Goal: Task Accomplishment & Management: Use online tool/utility

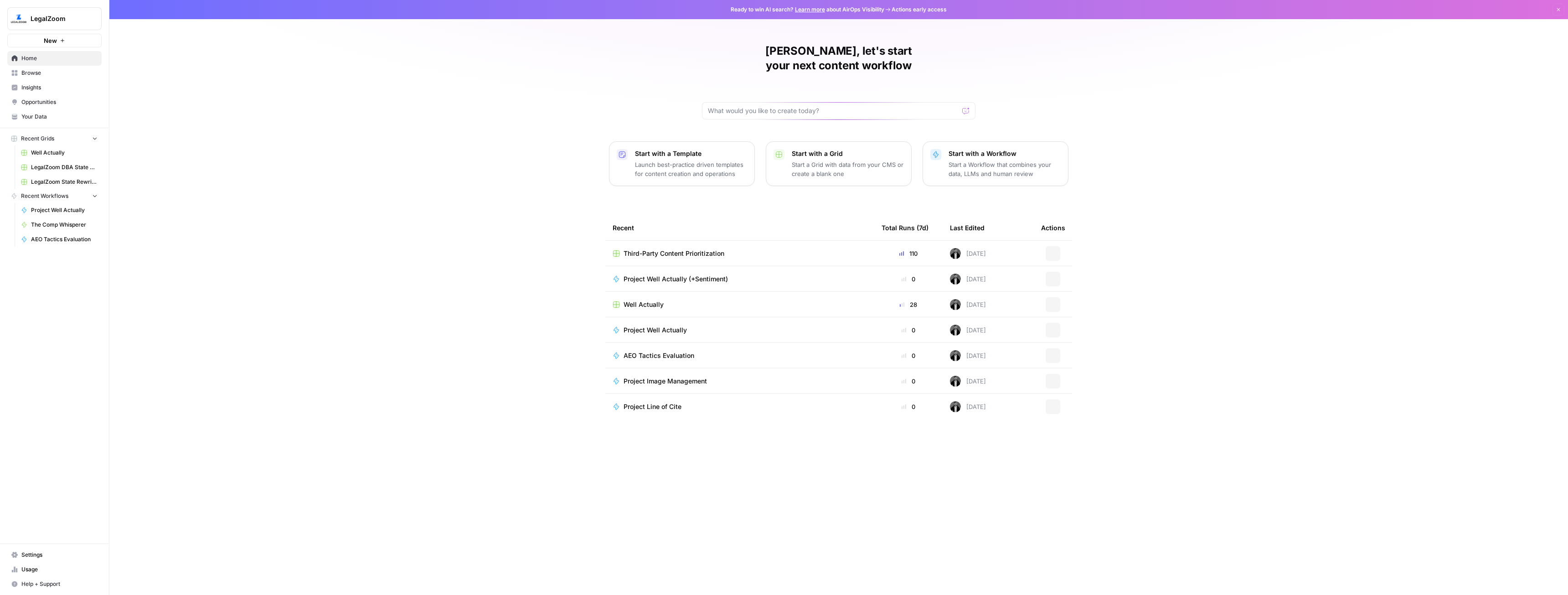
click at [47, 46] on button "New" at bounding box center [54, 40] width 94 height 13
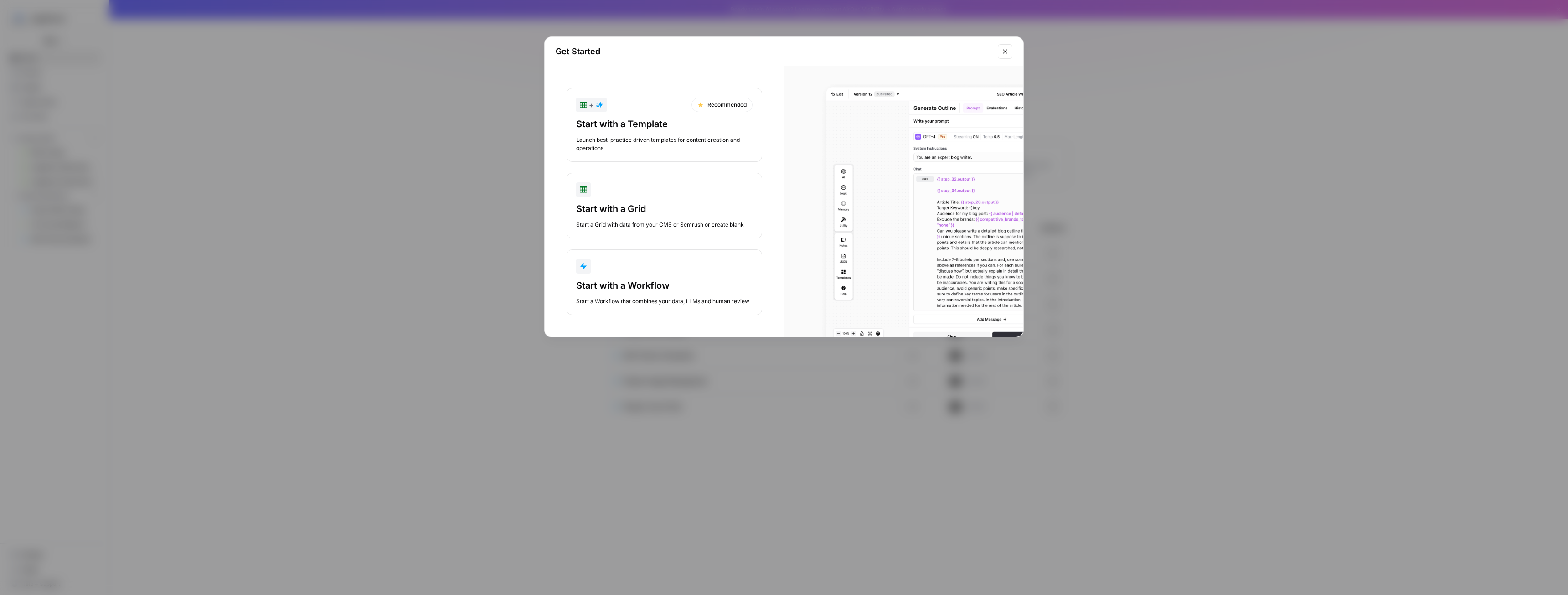
click at [654, 281] on div "Start with a Workflow" at bounding box center [665, 285] width 177 height 13
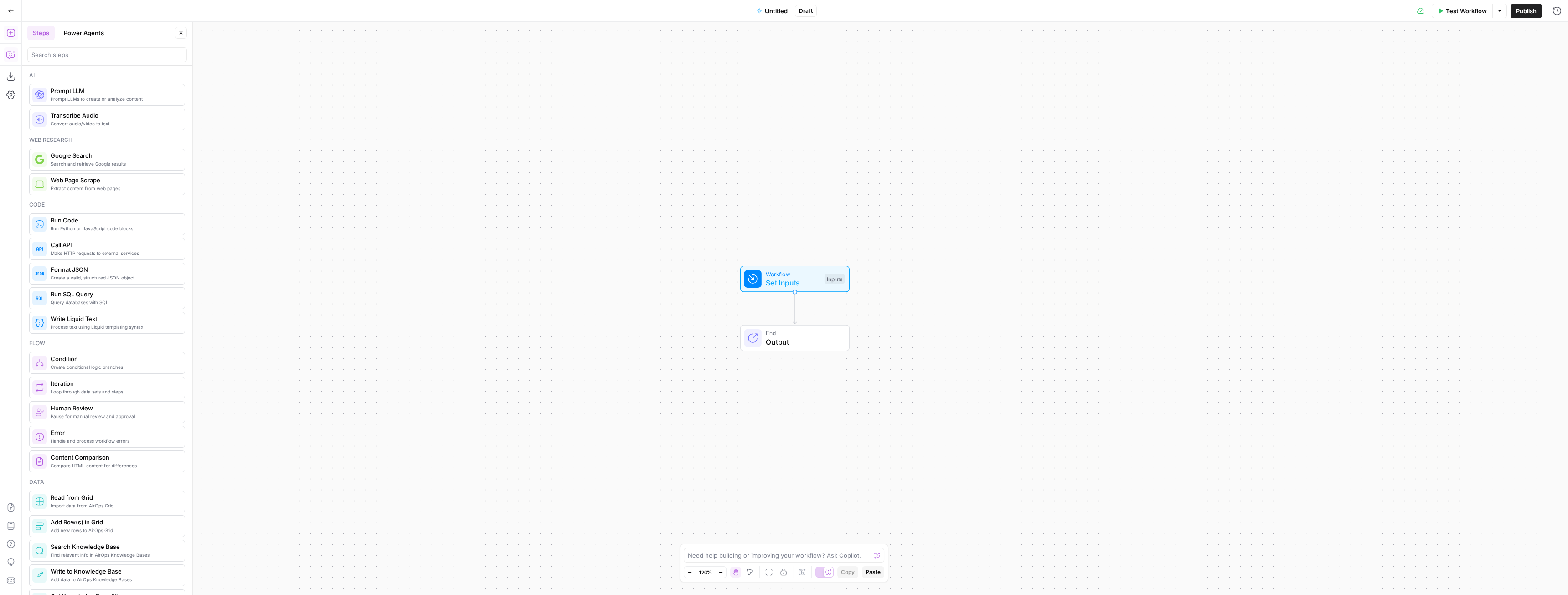
click at [10, 57] on icon "button" at bounding box center [10, 54] width 9 height 9
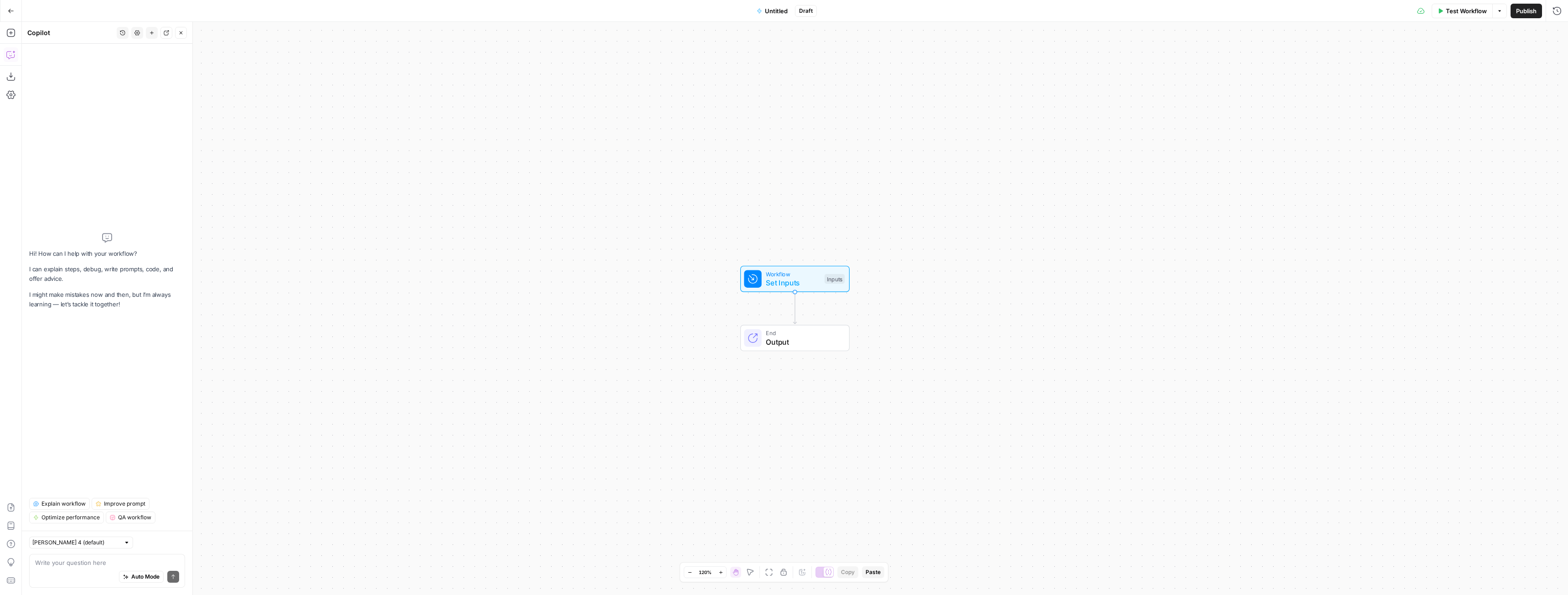
click at [134, 560] on textarea at bounding box center [107, 563] width 144 height 9
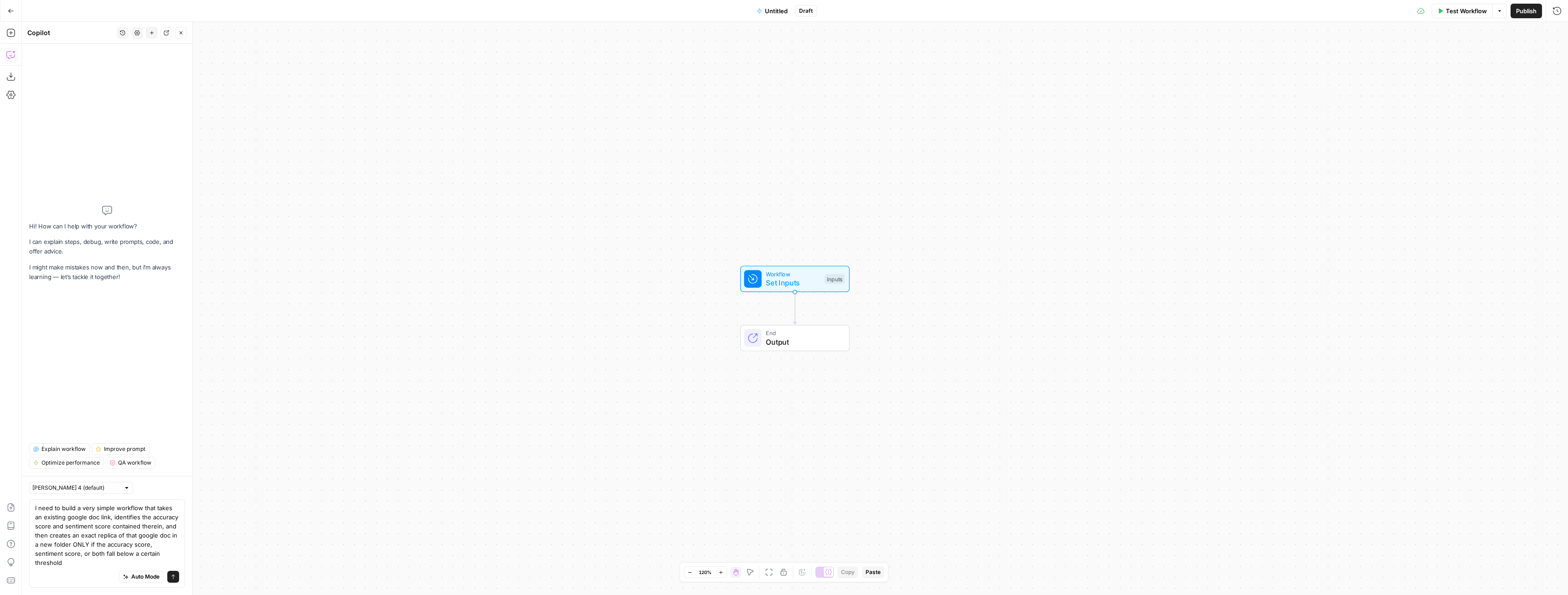
type textarea "I need to build a very simple workflow that takes an existing google doc link, …"
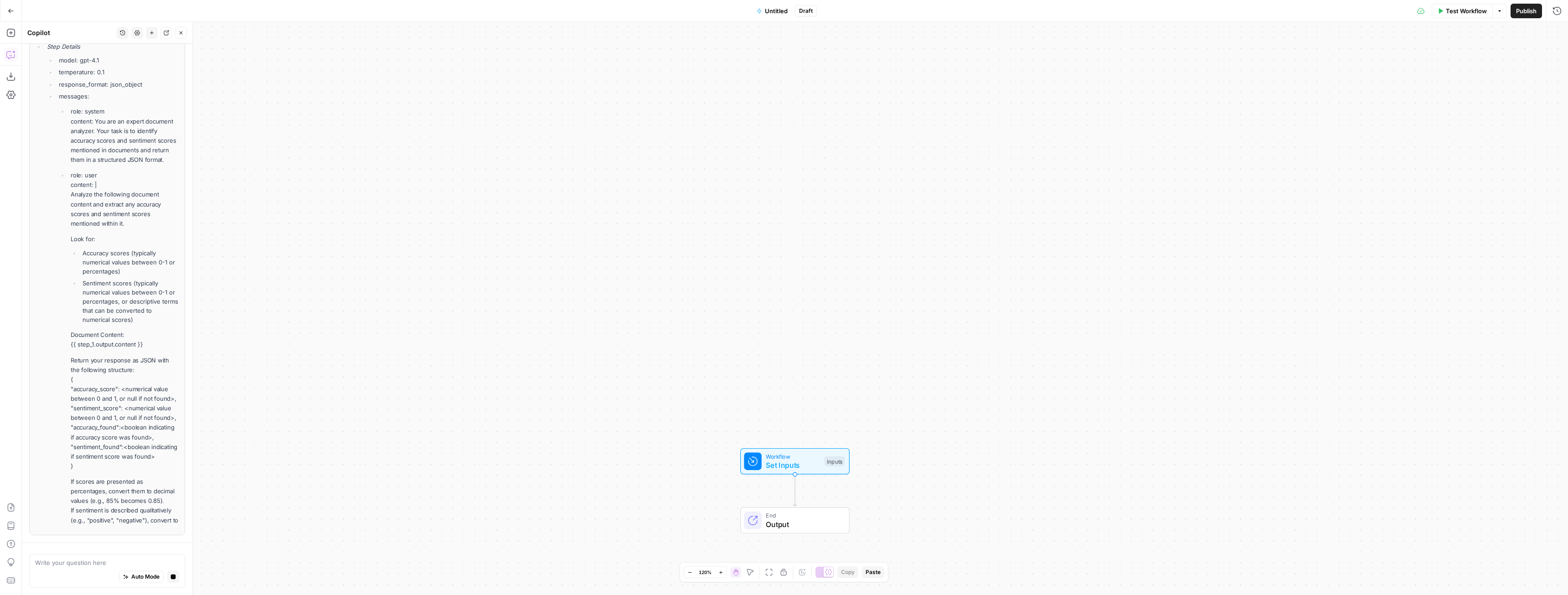
click at [1216, 130] on div "Workflow Set Inputs Inputs End Output" at bounding box center [795, 308] width 1546 height 573
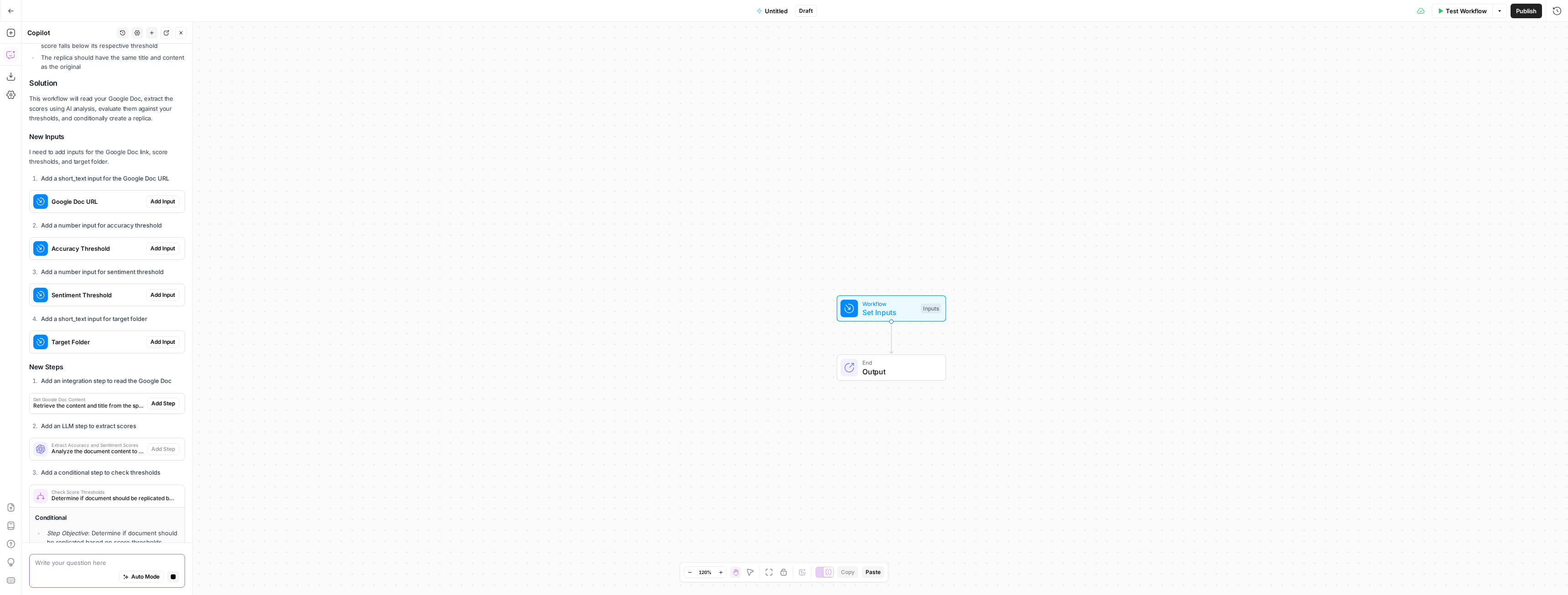
click at [114, 558] on textarea at bounding box center [107, 563] width 144 height 9
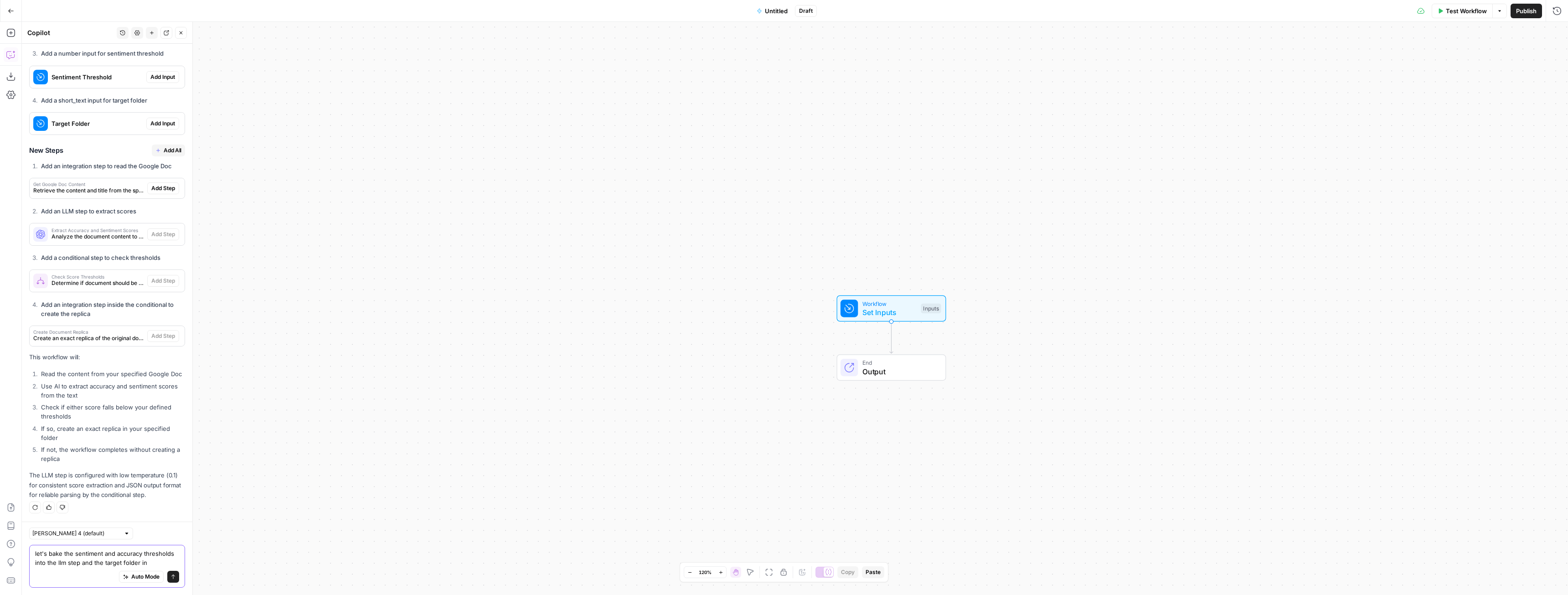
scroll to position [518, 0]
type textarea "let's bake the sentiment and accuracy thresholds into the llm step and the targ…"
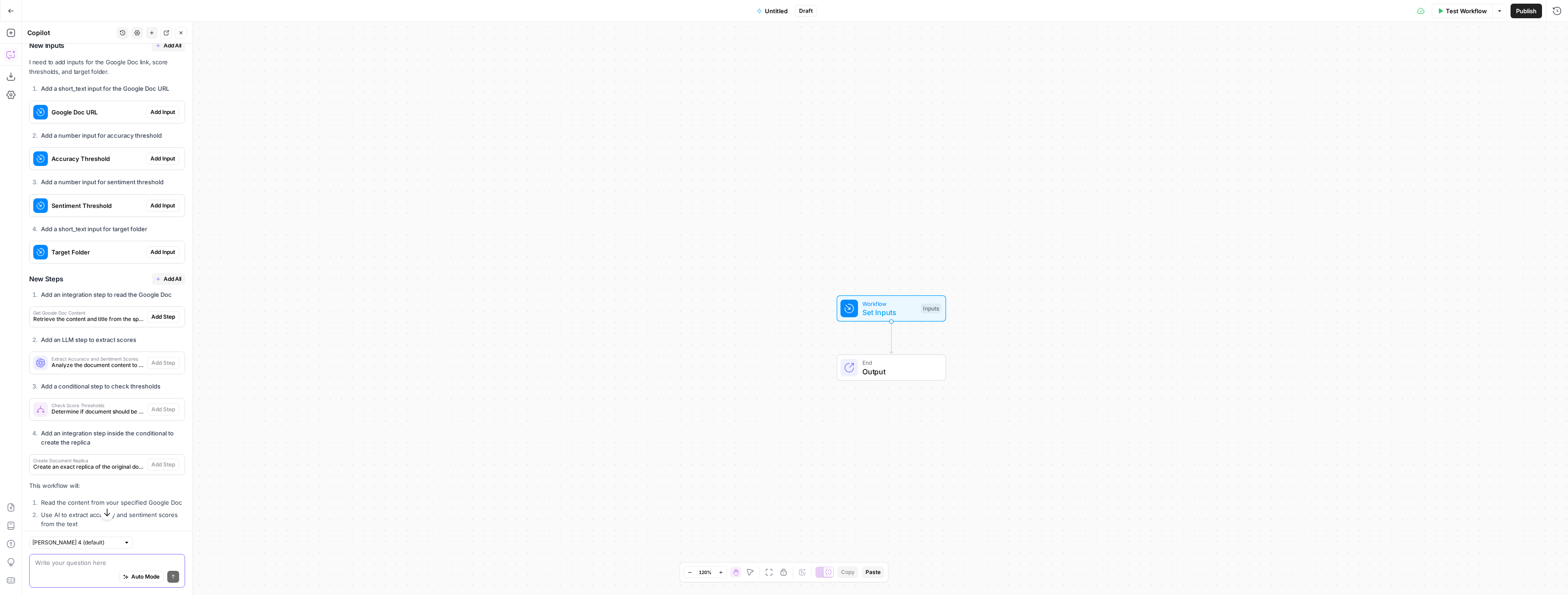
scroll to position [294, 0]
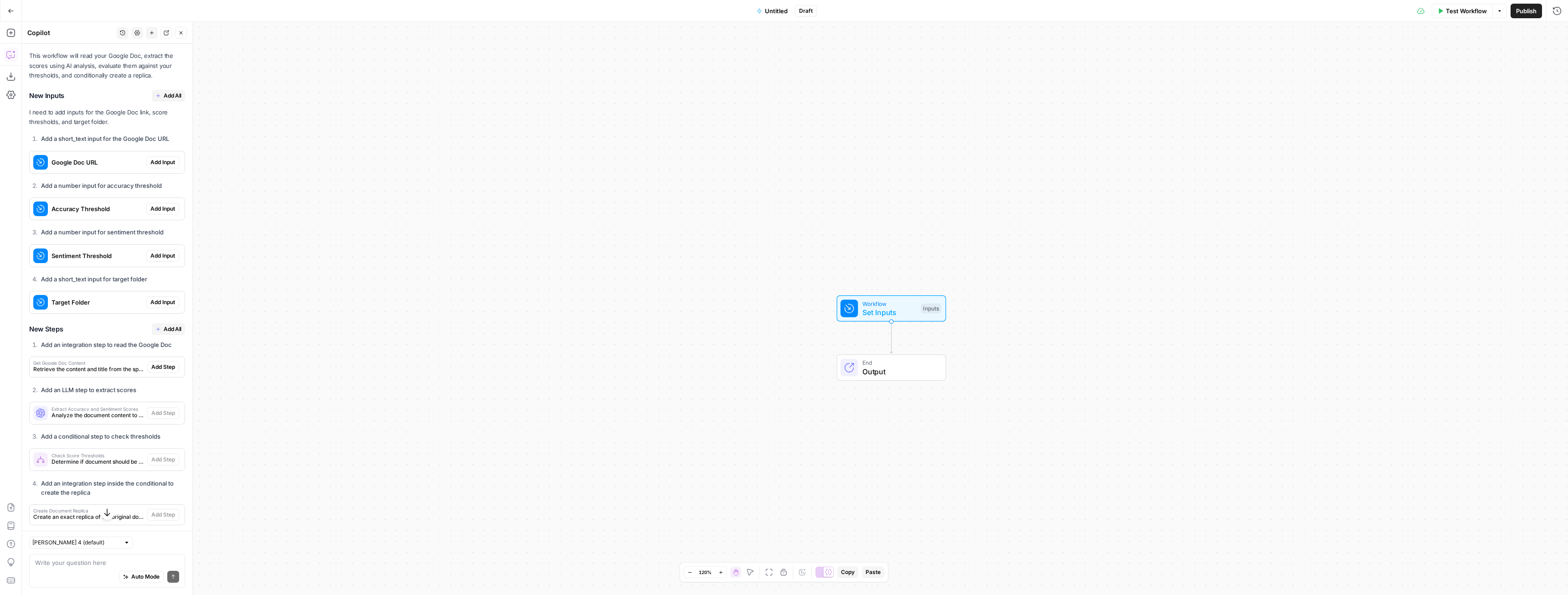
click at [161, 166] on span "Add Input" at bounding box center [163, 162] width 24 height 8
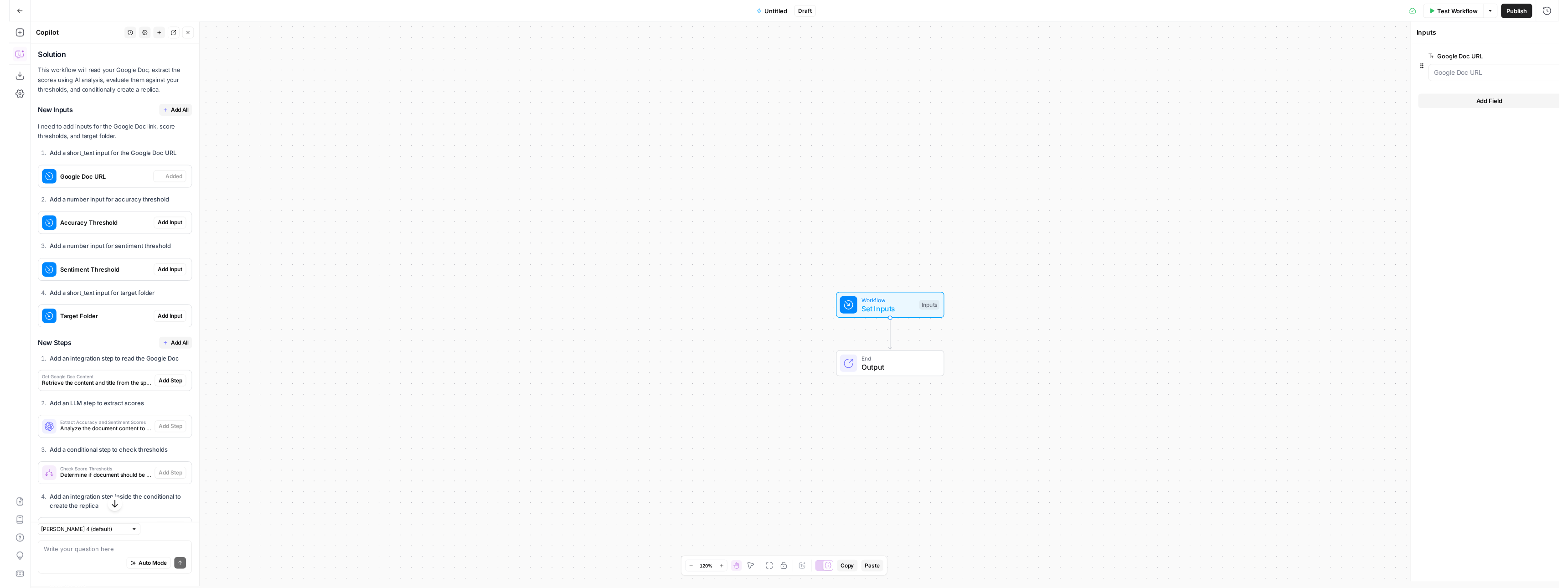
scroll to position [308, 0]
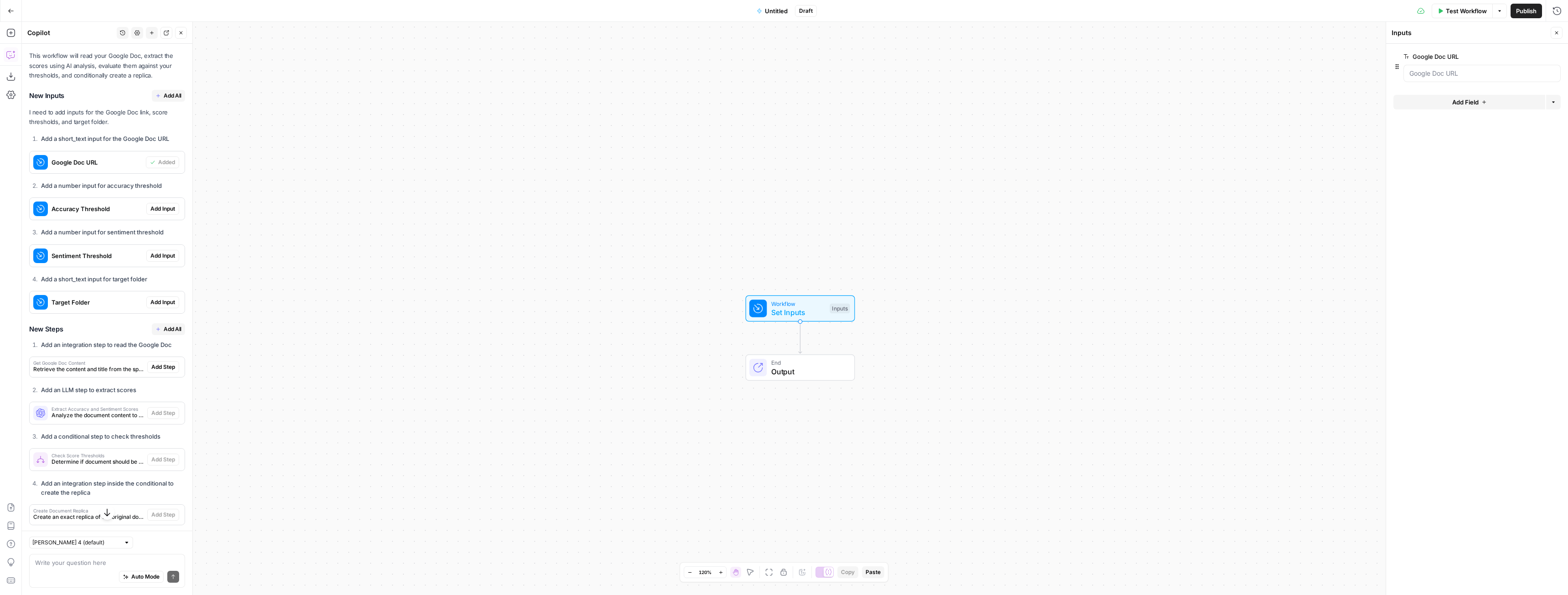
click at [164, 333] on span "Add All" at bounding box center [172, 329] width 18 height 8
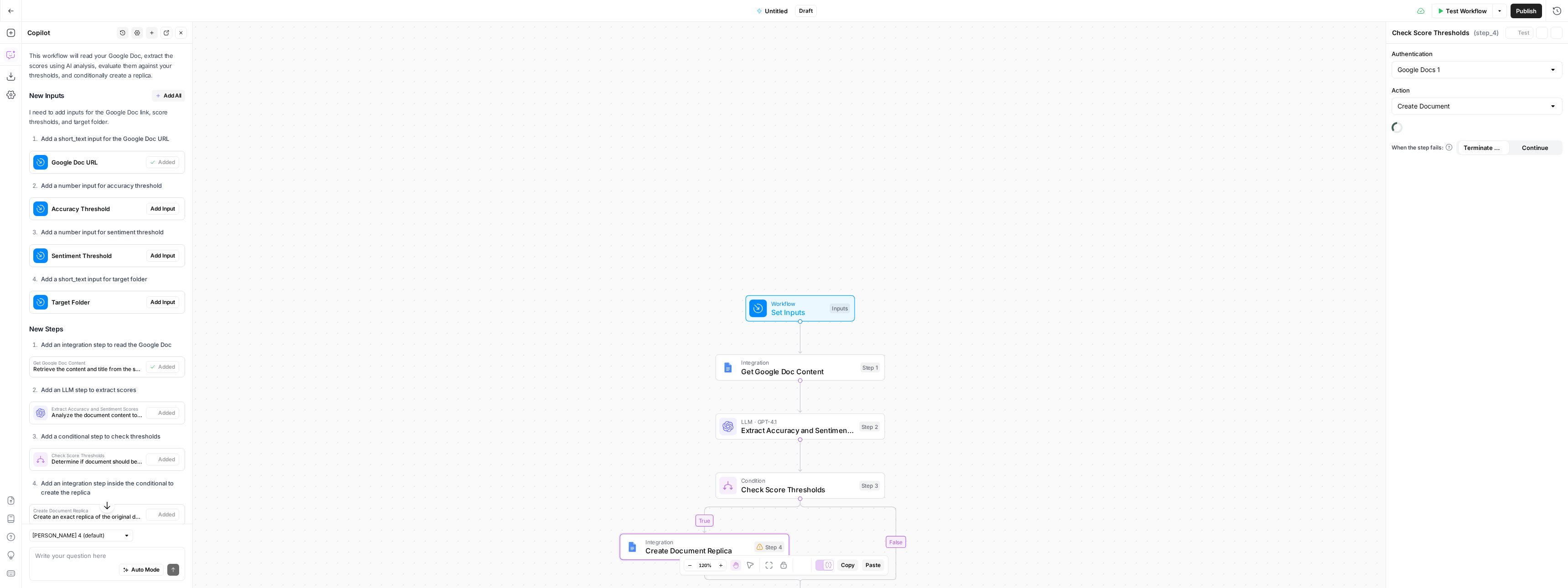
type textarea "Create Document Replica"
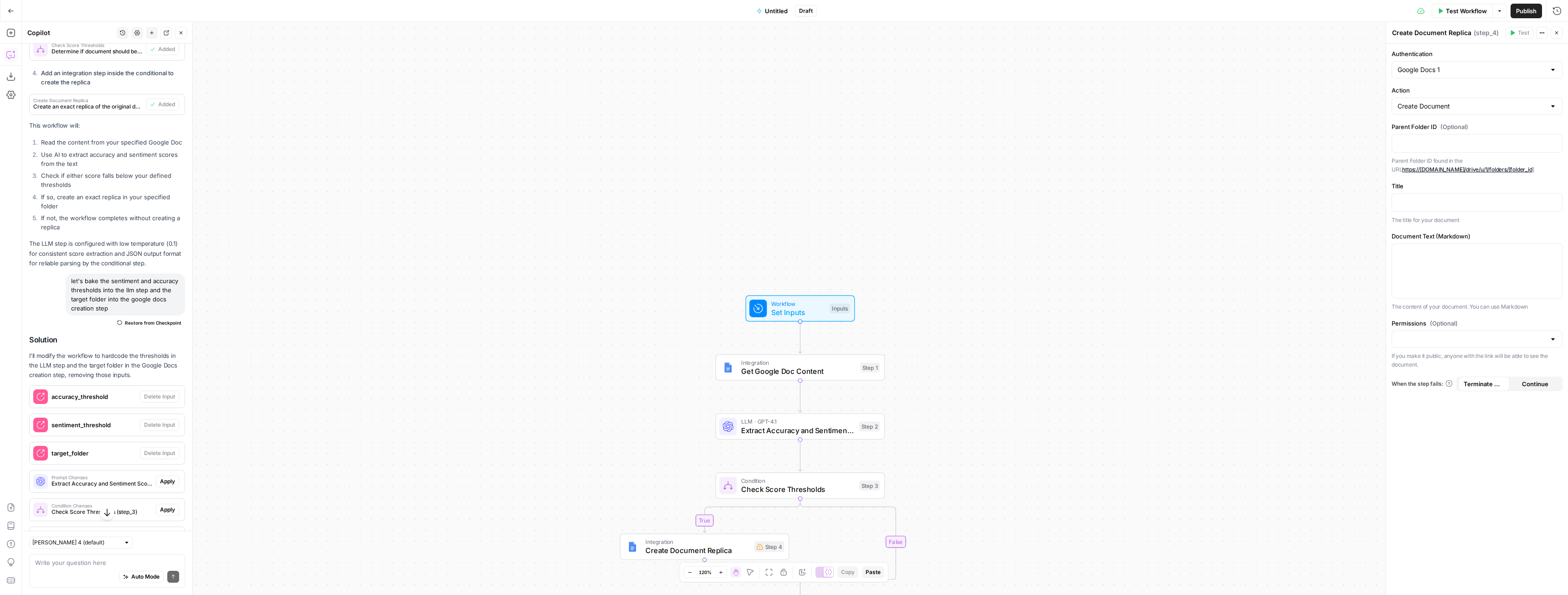
scroll to position [856, 0]
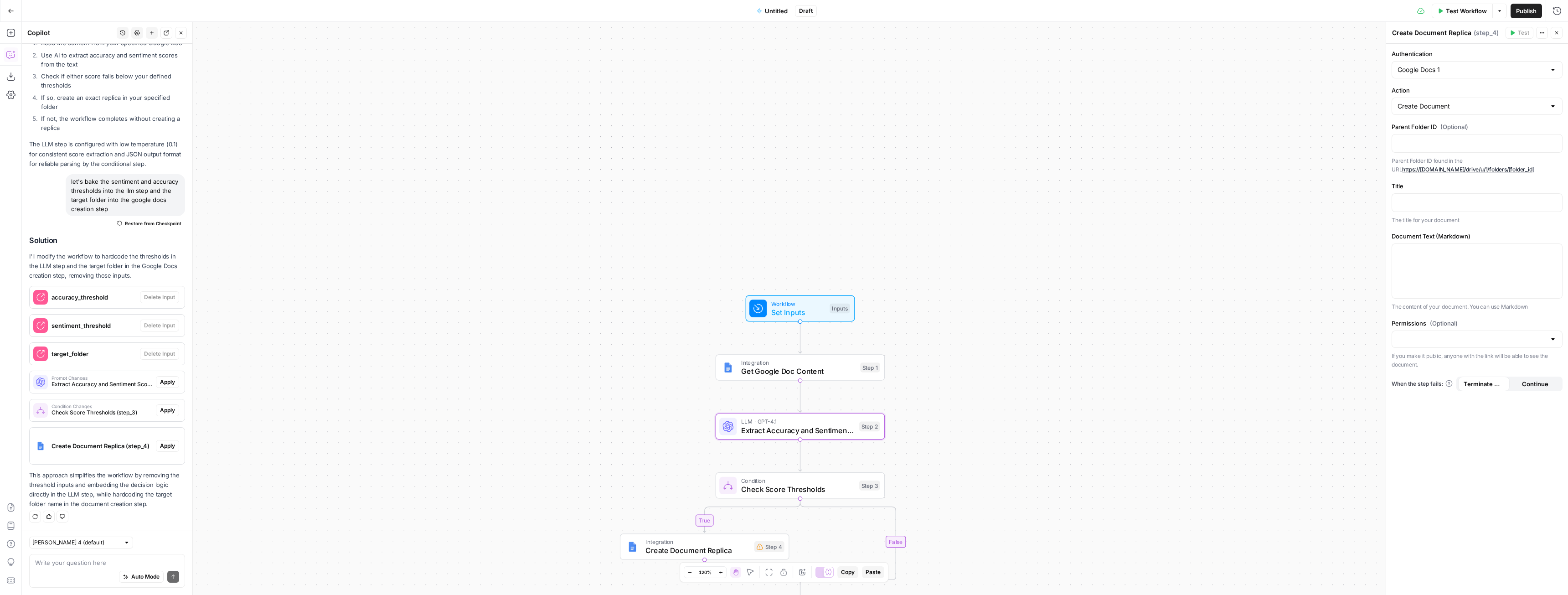
click at [161, 384] on span "Apply" at bounding box center [167, 382] width 15 height 8
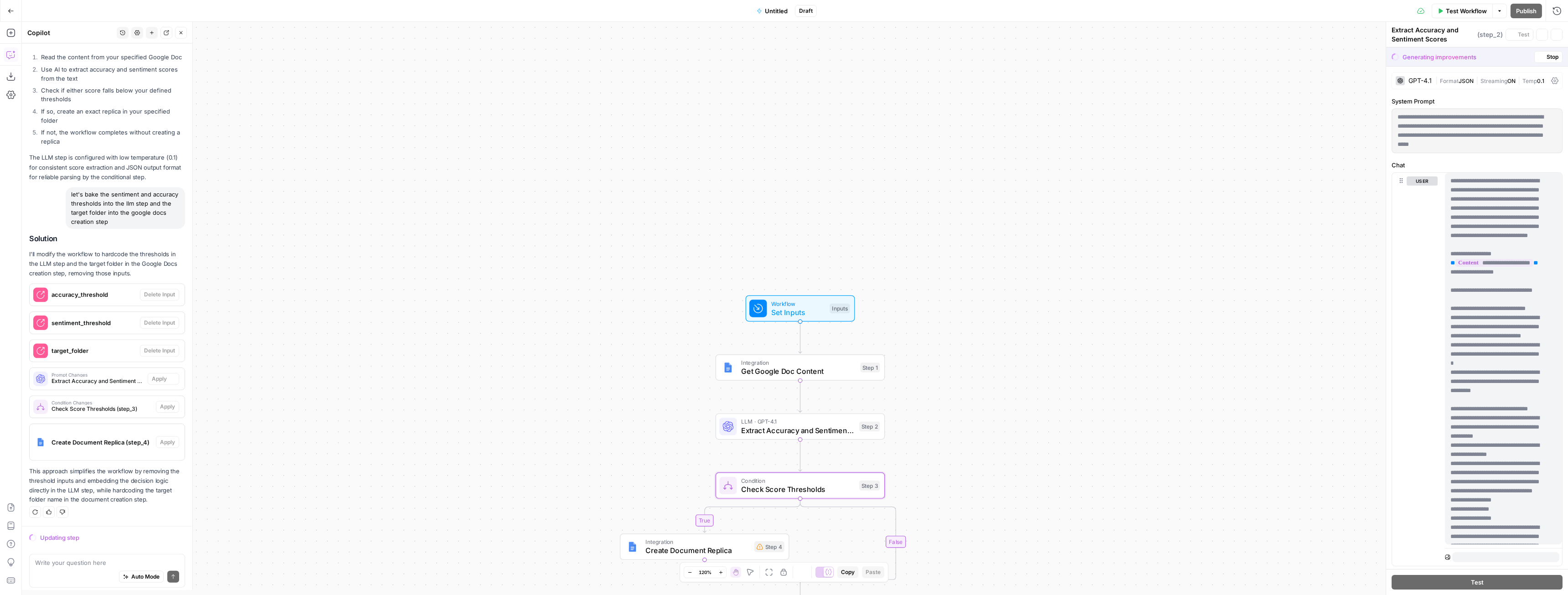
scroll to position [826, 0]
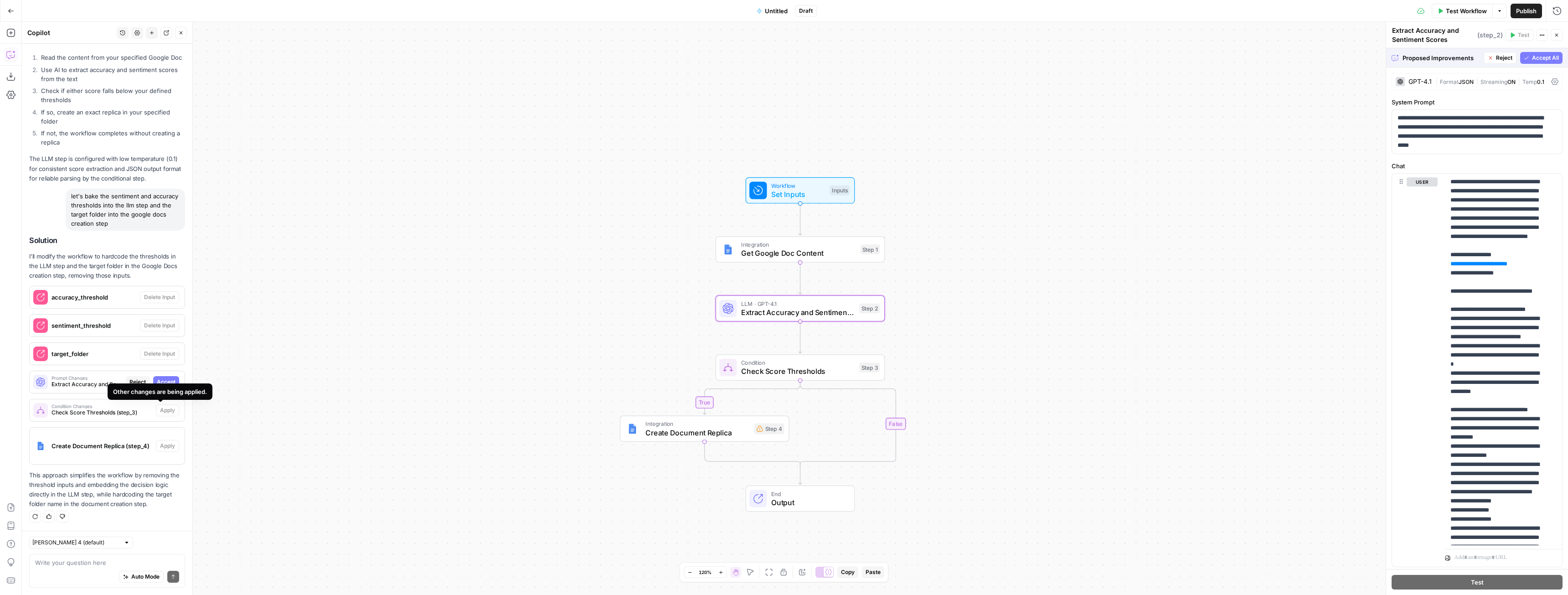
click at [158, 379] on span "Accept" at bounding box center [166, 382] width 19 height 8
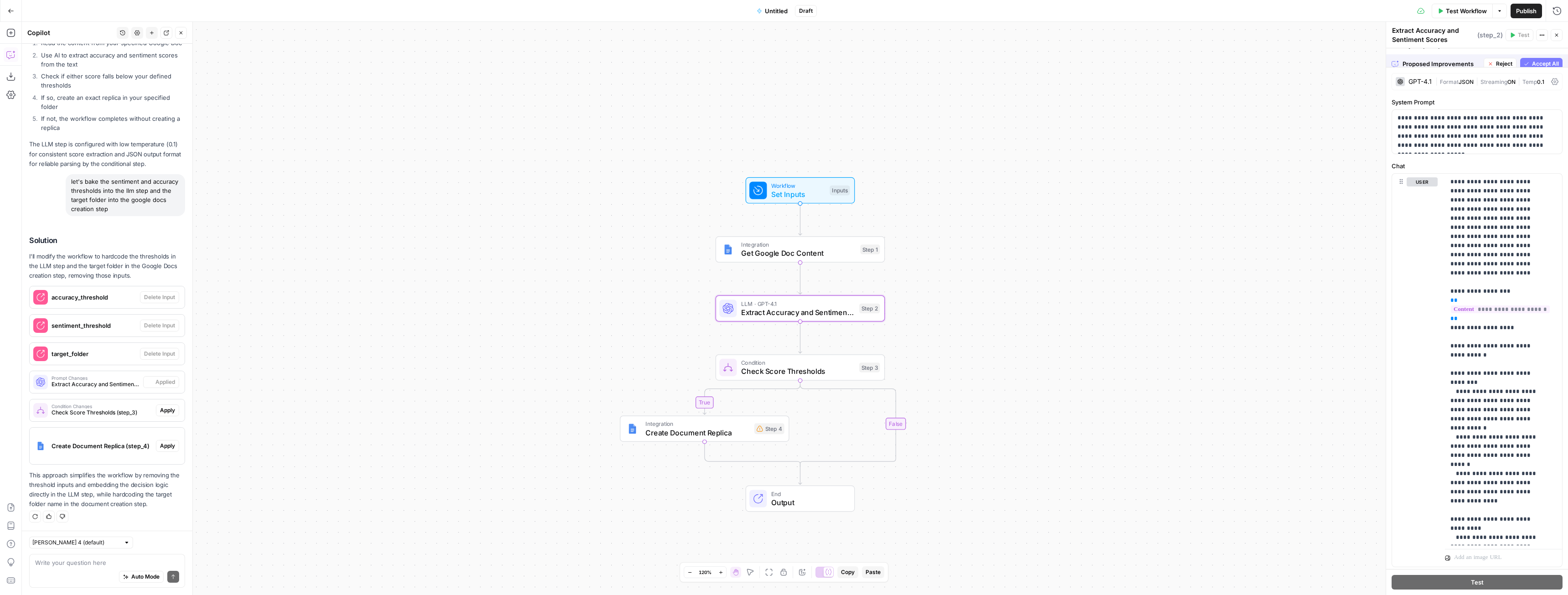
scroll to position [856, 0]
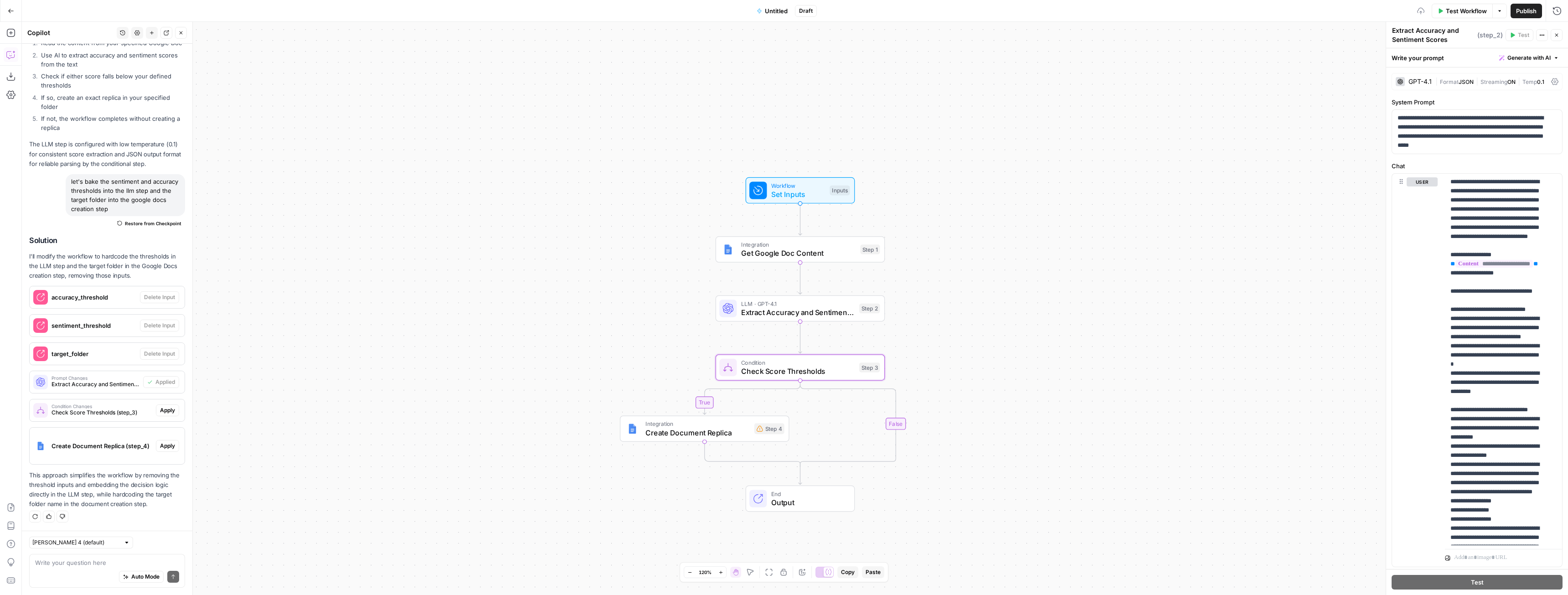
click at [164, 409] on span "Apply" at bounding box center [167, 410] width 15 height 8
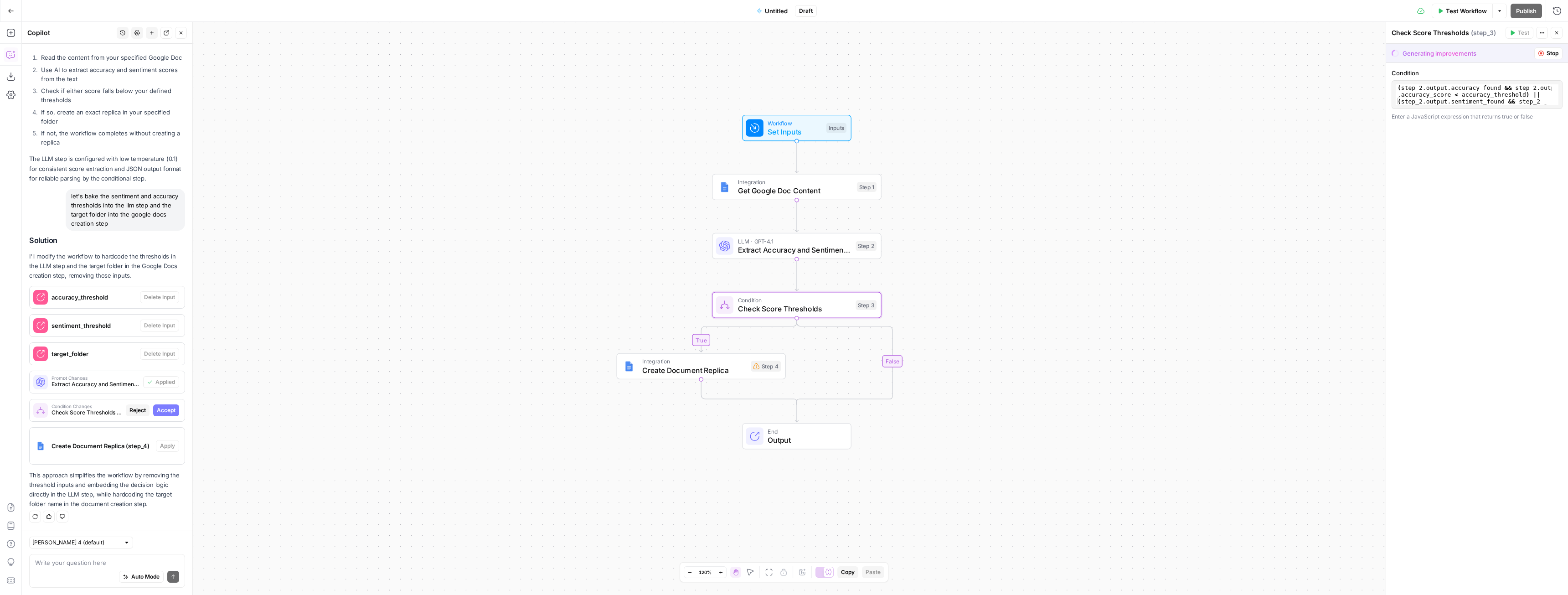
click at [164, 409] on span "Accept" at bounding box center [166, 410] width 19 height 8
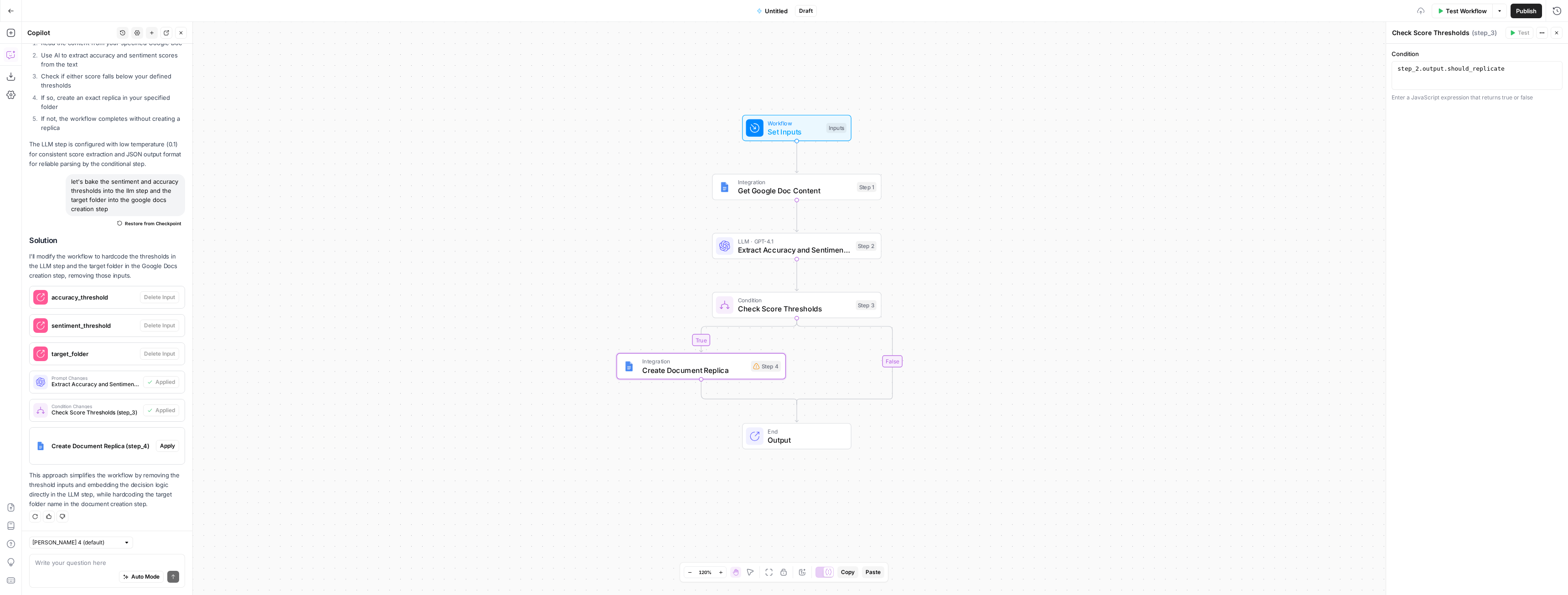
click at [166, 446] on span "Apply" at bounding box center [167, 446] width 15 height 8
click at [771, 116] on span "Apply anyway" at bounding box center [763, 116] width 44 height 9
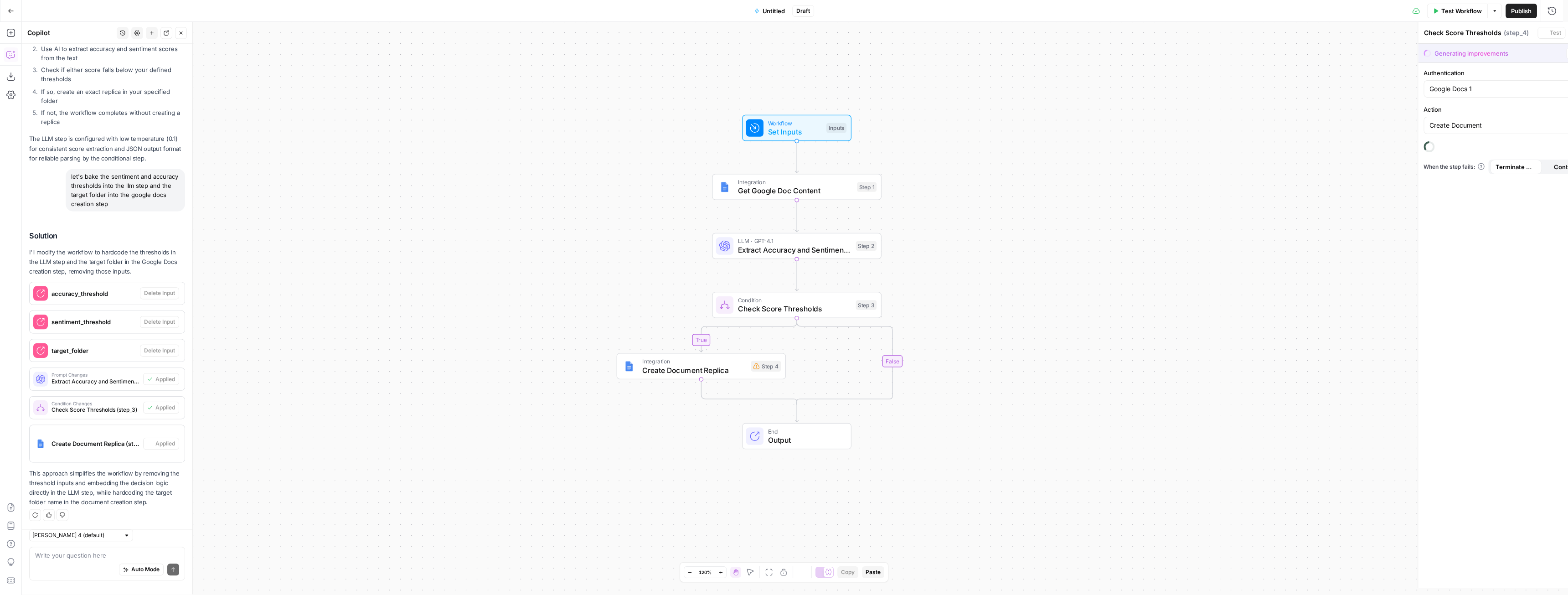
type textarea "Create Document Replica"
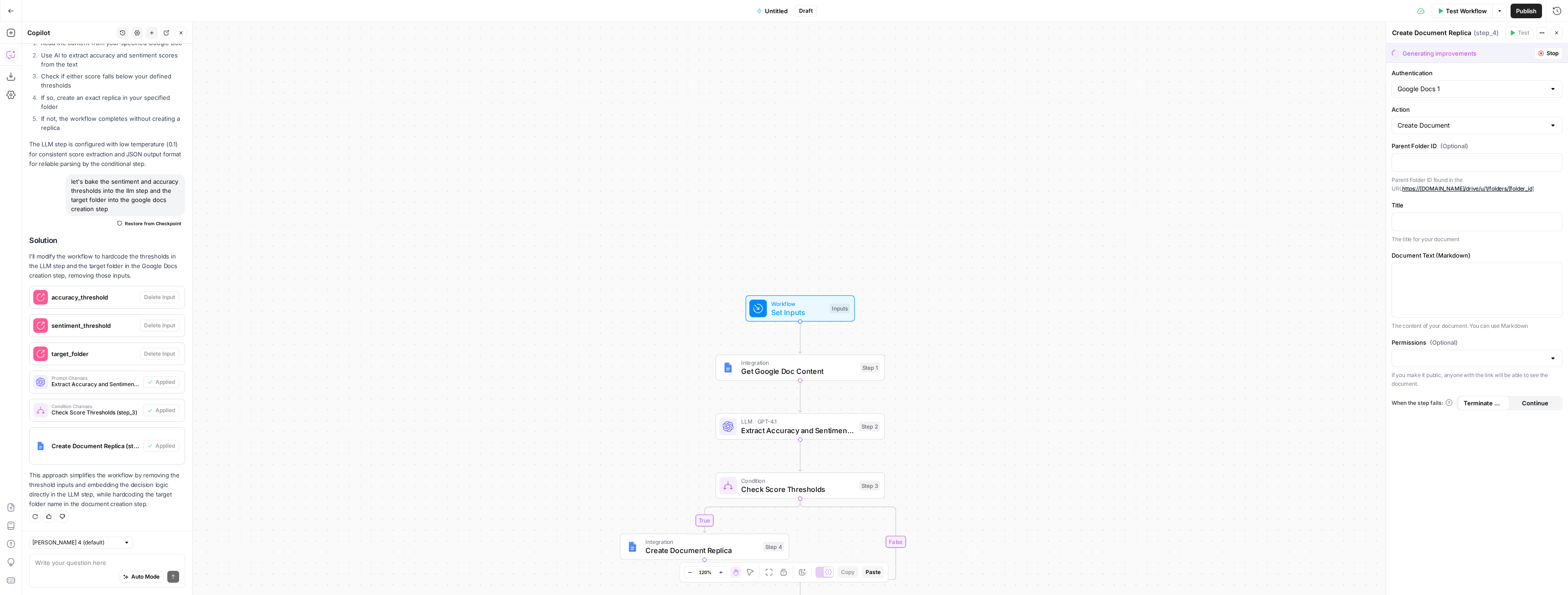
click at [67, 568] on div "Auto Mode Send" at bounding box center [107, 577] width 144 height 20
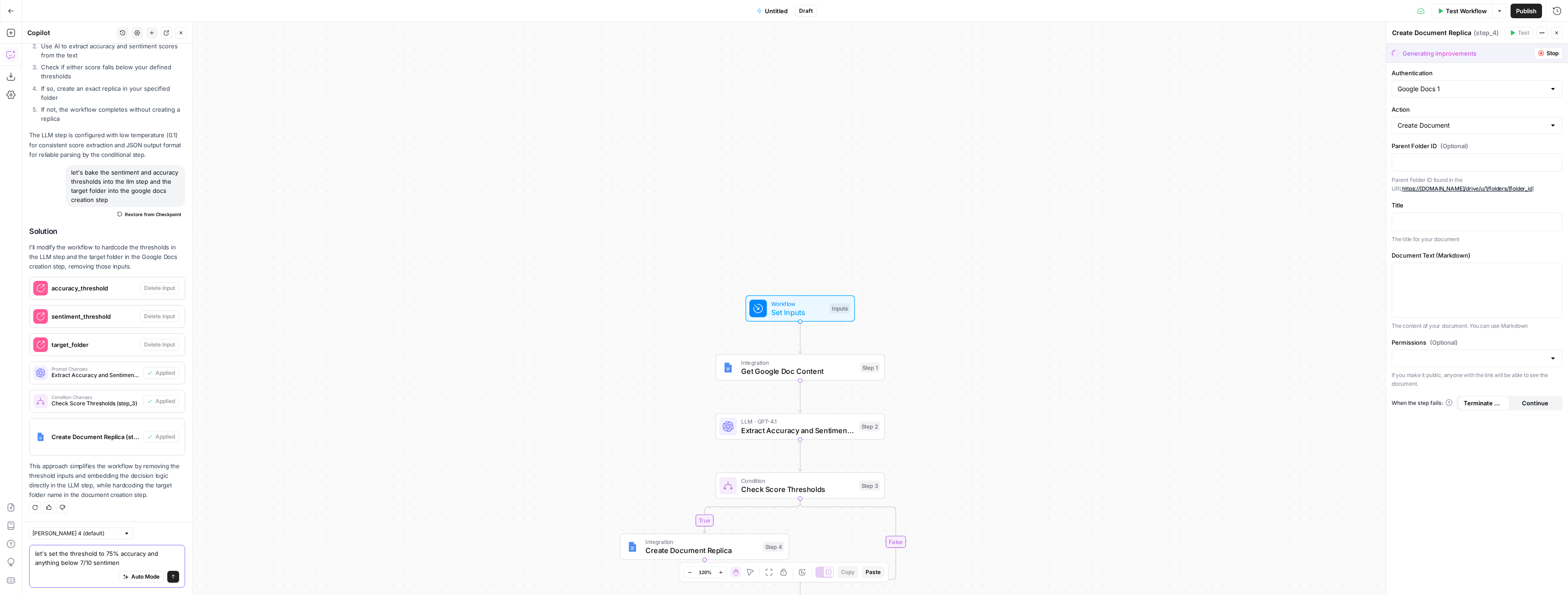
type textarea "let's set the threshold to 75% accuracy and anything below 7/10 sentiment"
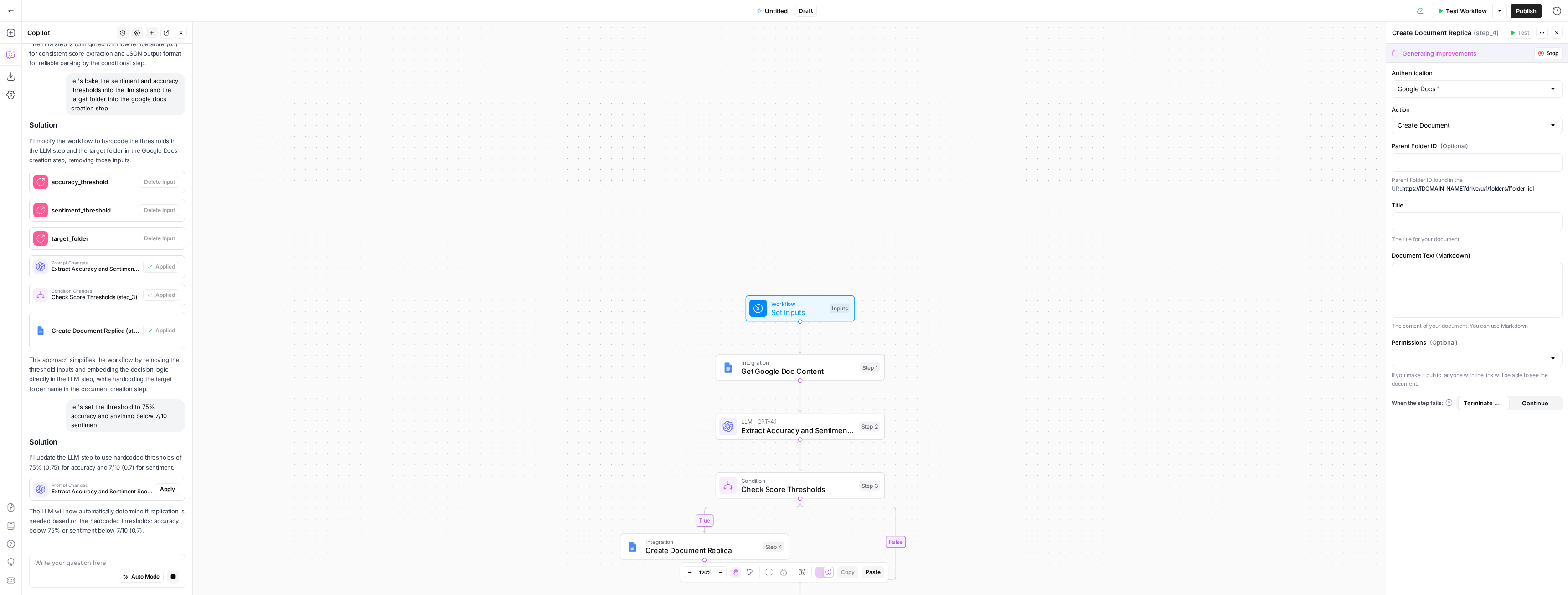
scroll to position [1007, 0]
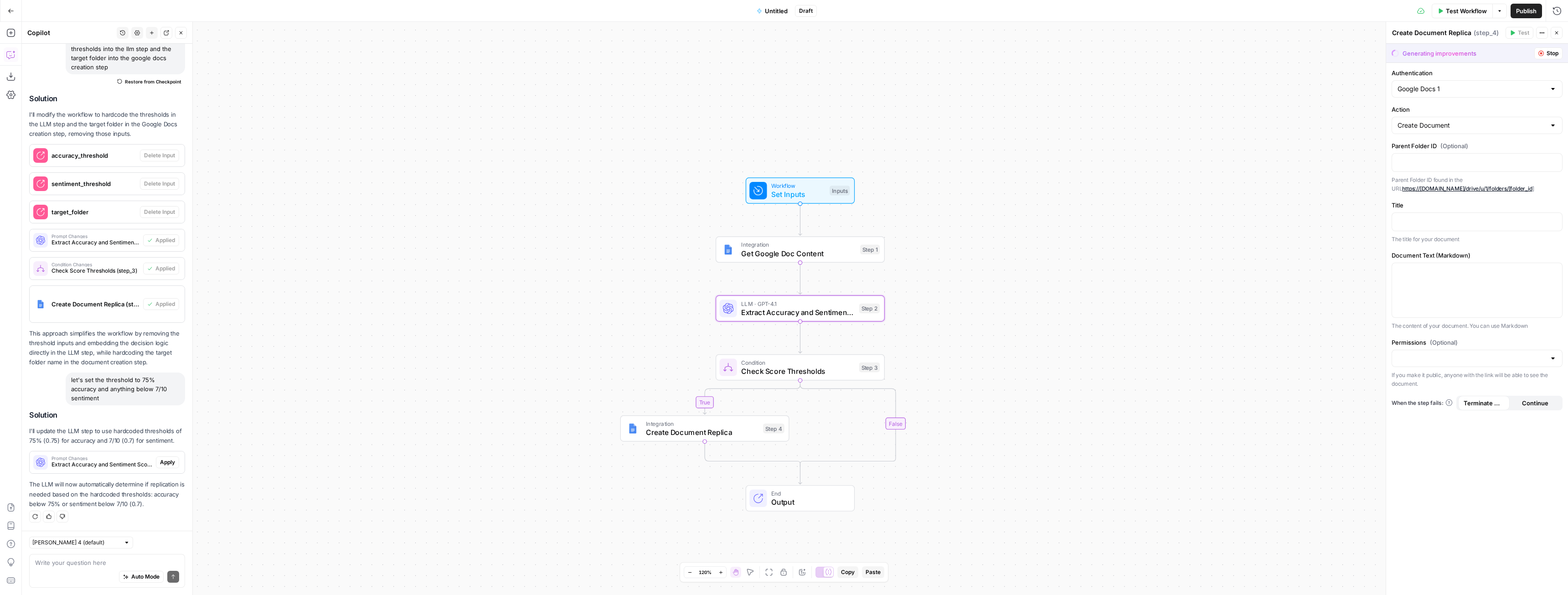
click at [162, 463] on span "Apply" at bounding box center [167, 462] width 15 height 8
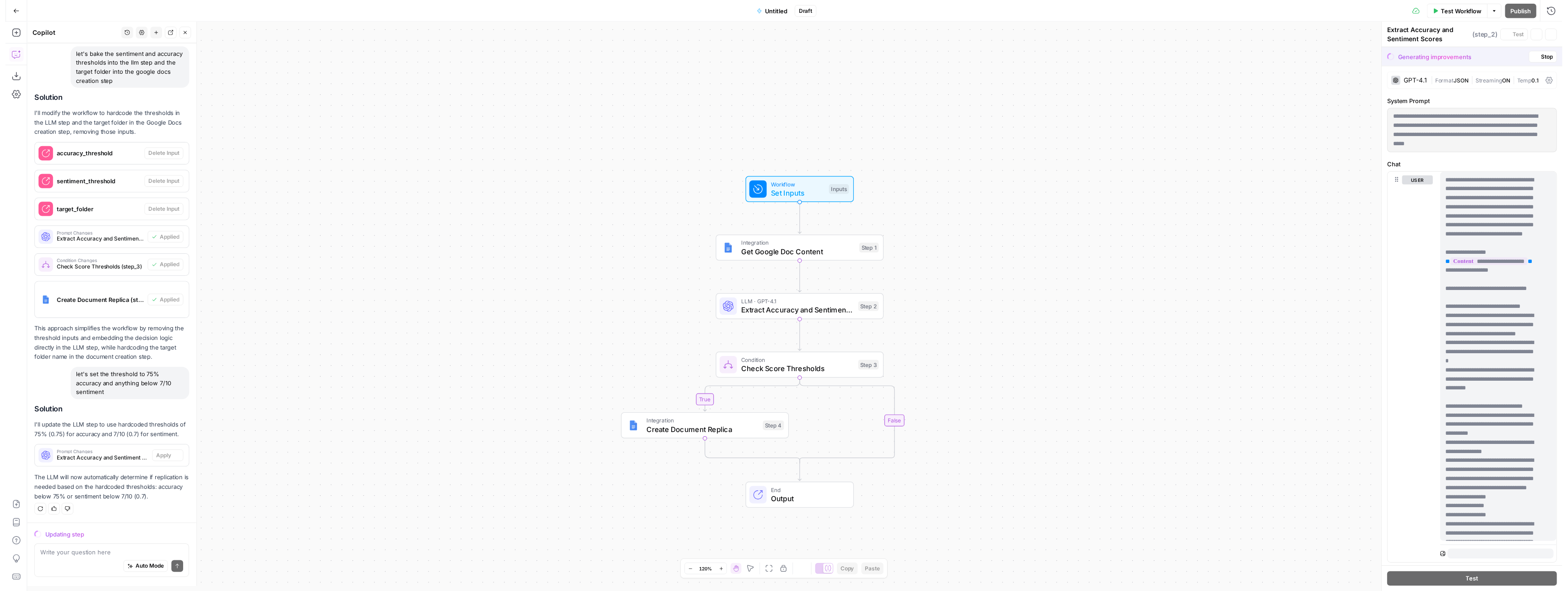
scroll to position [982, 0]
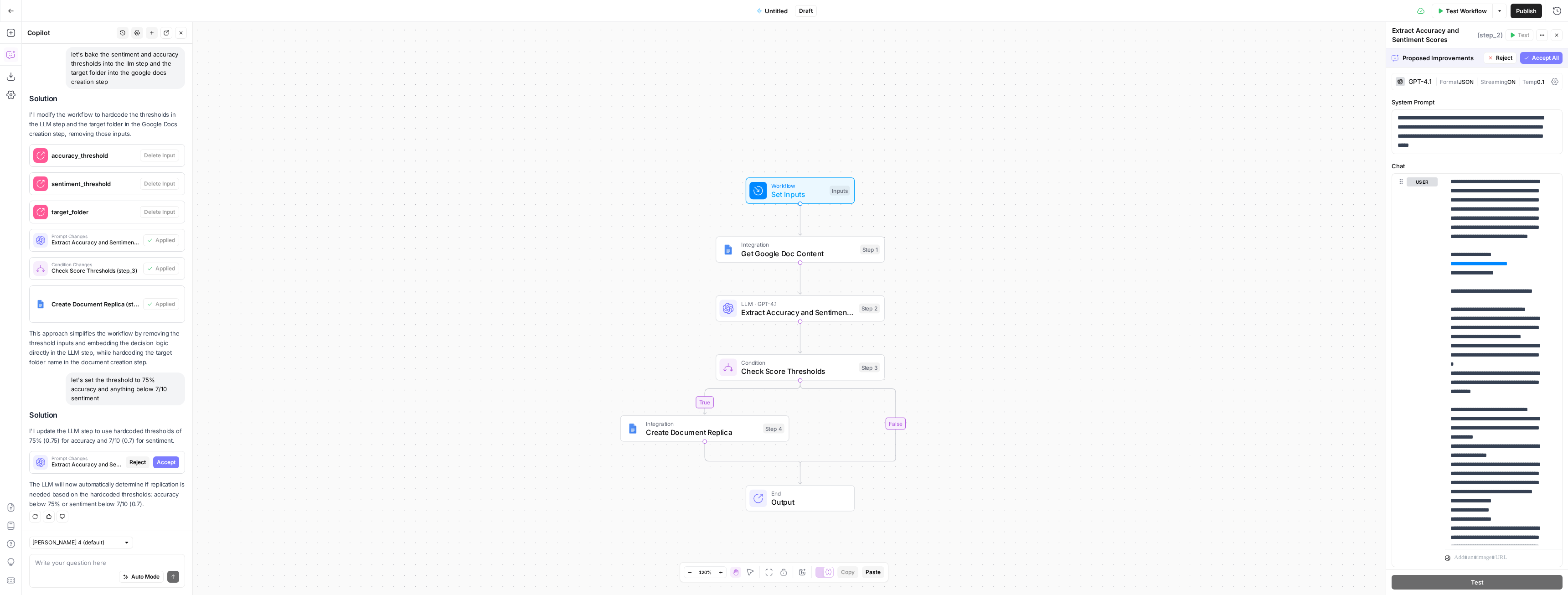
click at [726, 426] on span "Integration" at bounding box center [702, 423] width 113 height 9
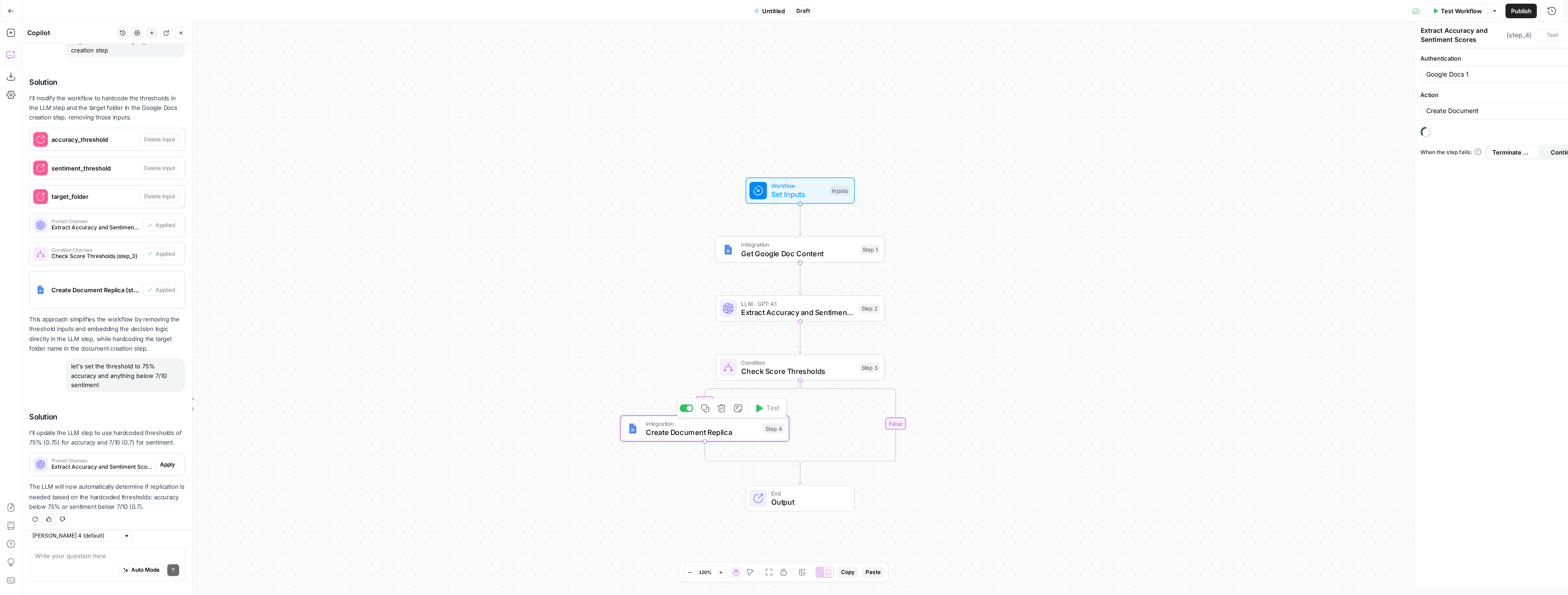
type textarea "Create Document Replica"
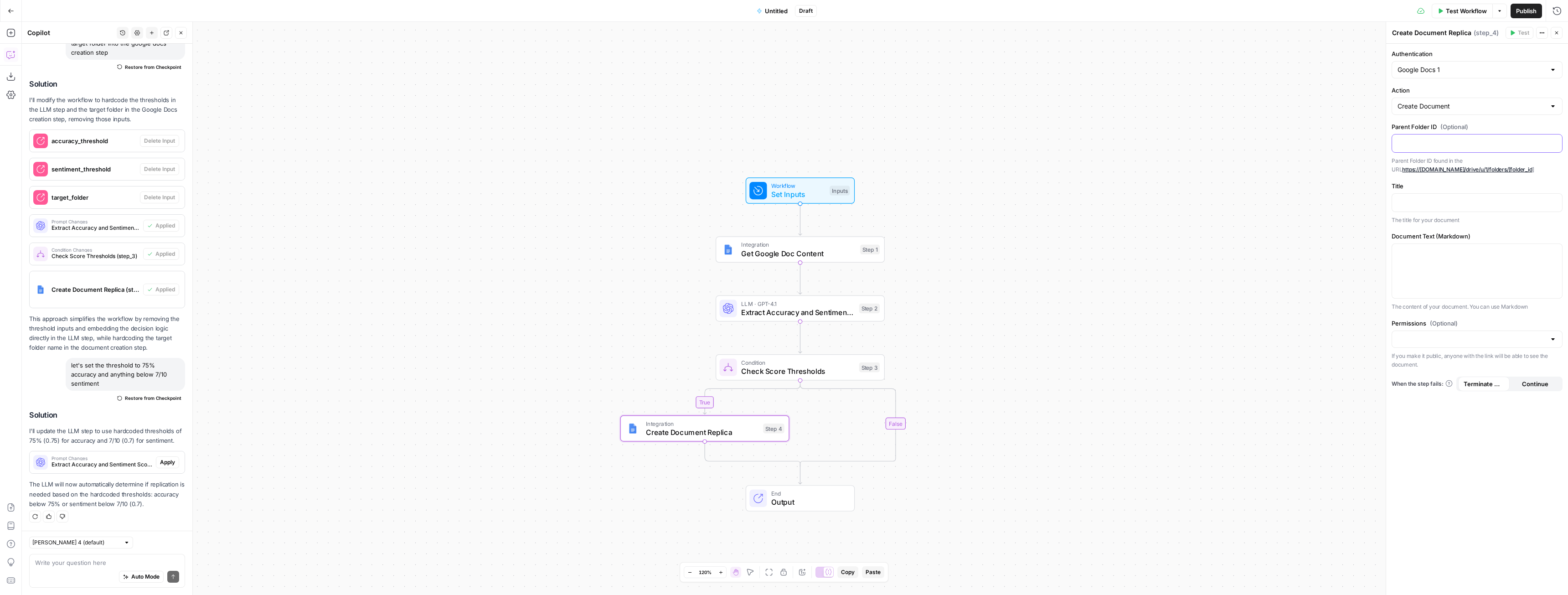
click at [1458, 149] on div at bounding box center [1477, 143] width 170 height 18
click at [1502, 208] on div at bounding box center [1477, 202] width 170 height 18
click at [78, 566] on textarea at bounding box center [107, 563] width 144 height 9
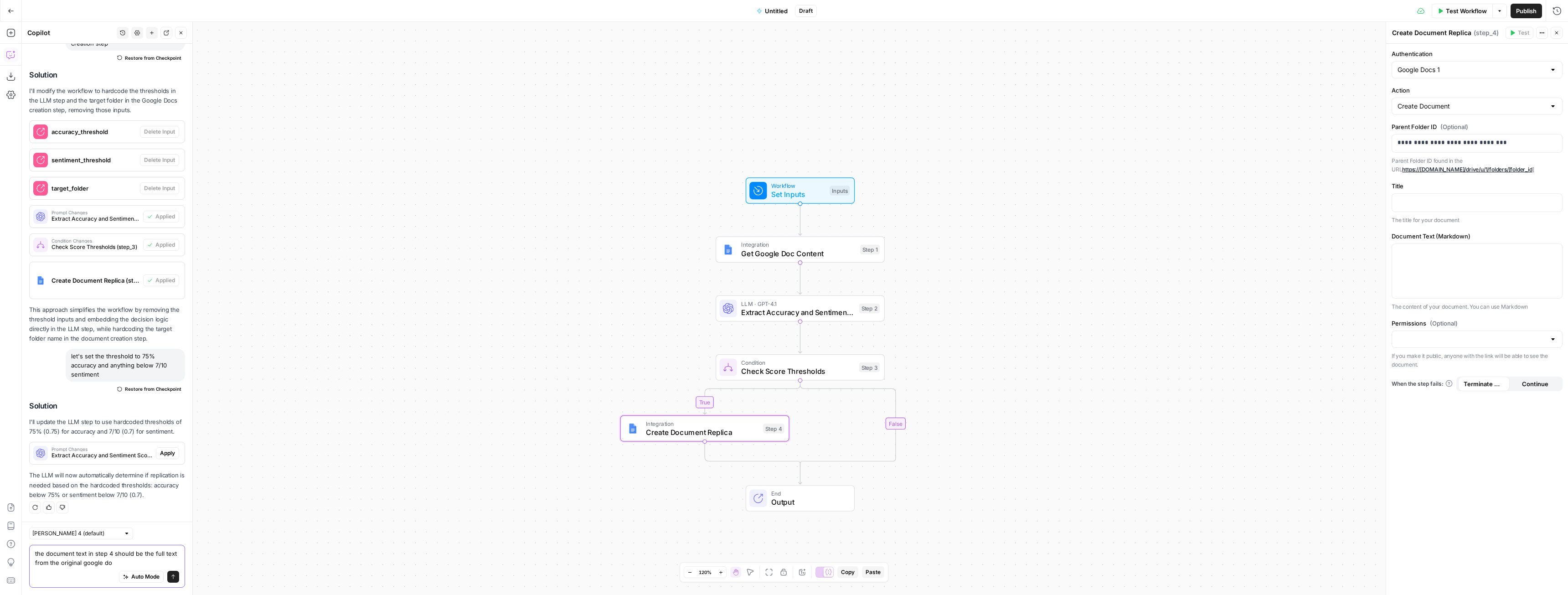
type textarea "the document text in step 4 should be the full text from the original google doc"
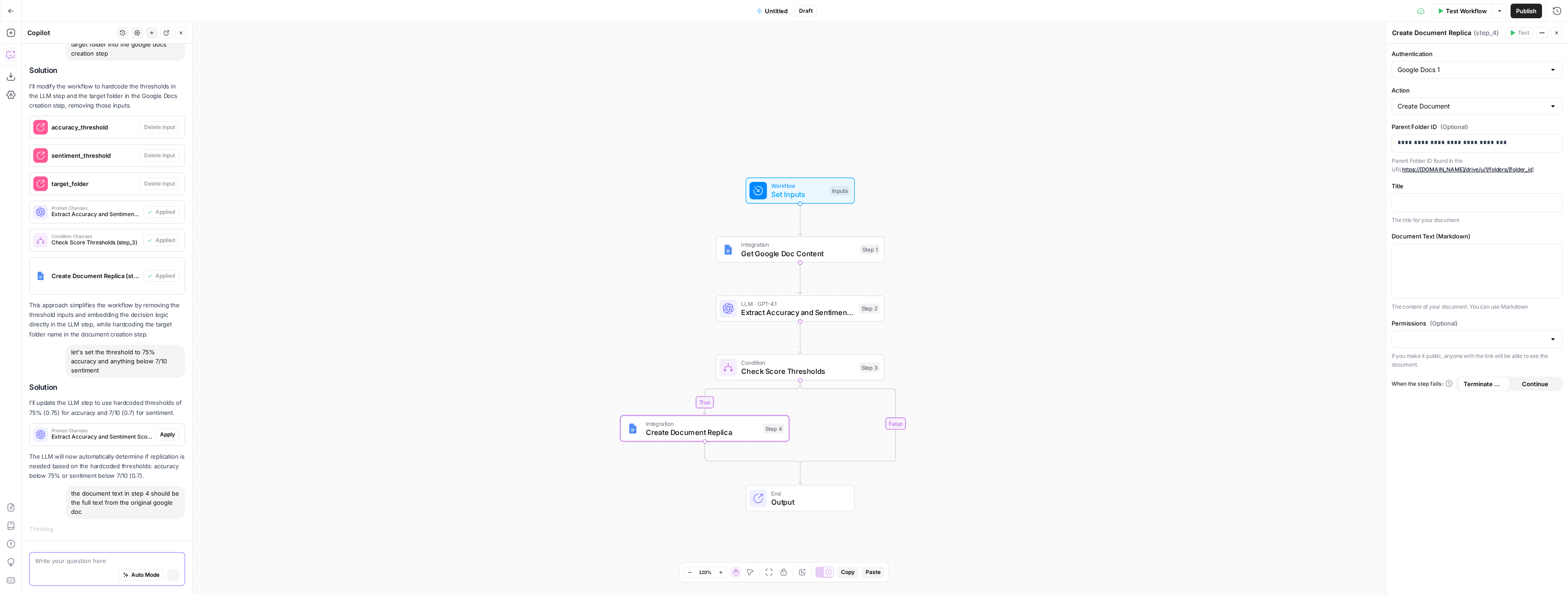
scroll to position [997, 0]
click at [163, 434] on span "Apply" at bounding box center [167, 436] width 15 height 8
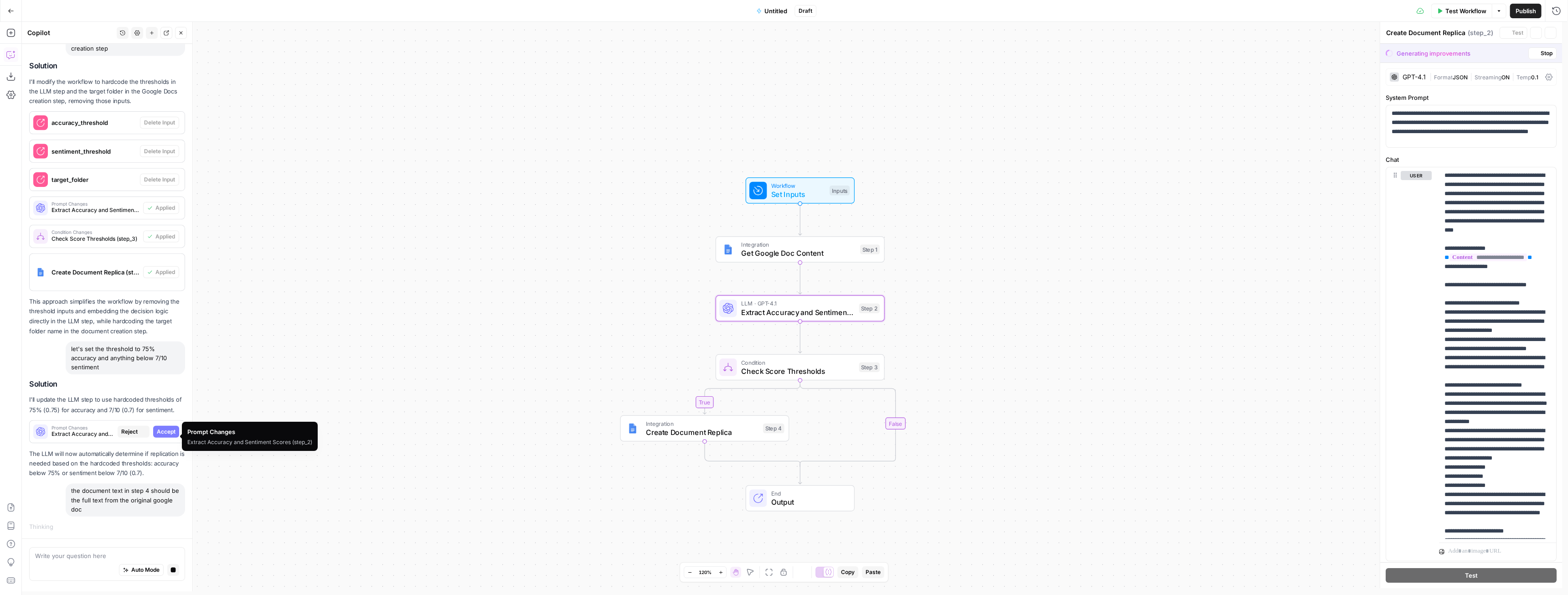
type textarea "Extract Accuracy and Sentiment Scores"
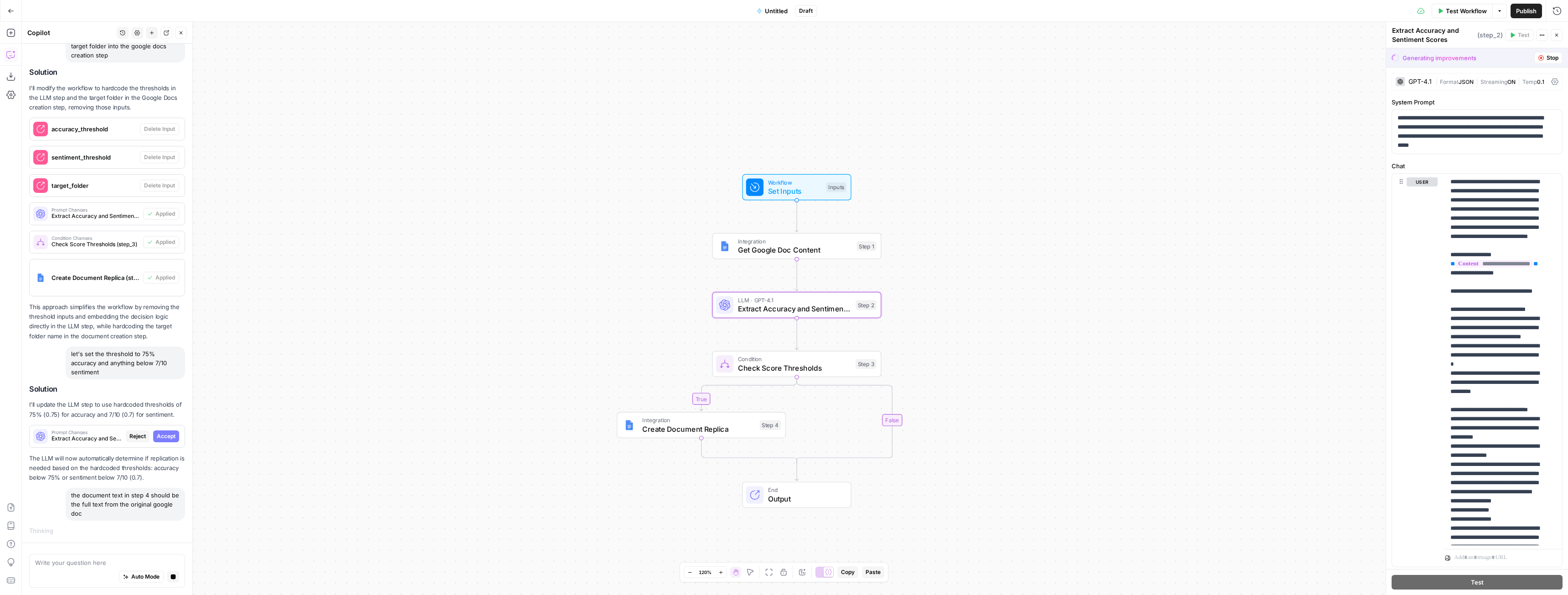
click at [157, 436] on span "Accept" at bounding box center [166, 436] width 19 height 8
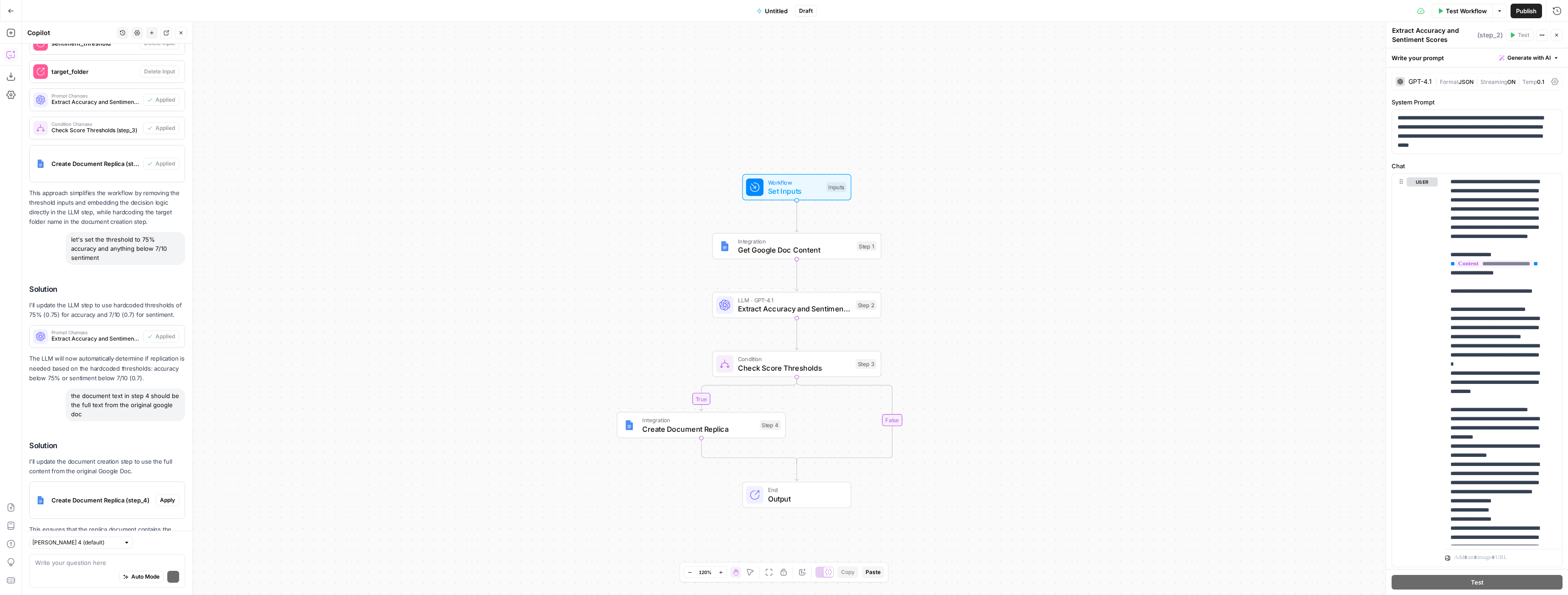
scroll to position [1192, 0]
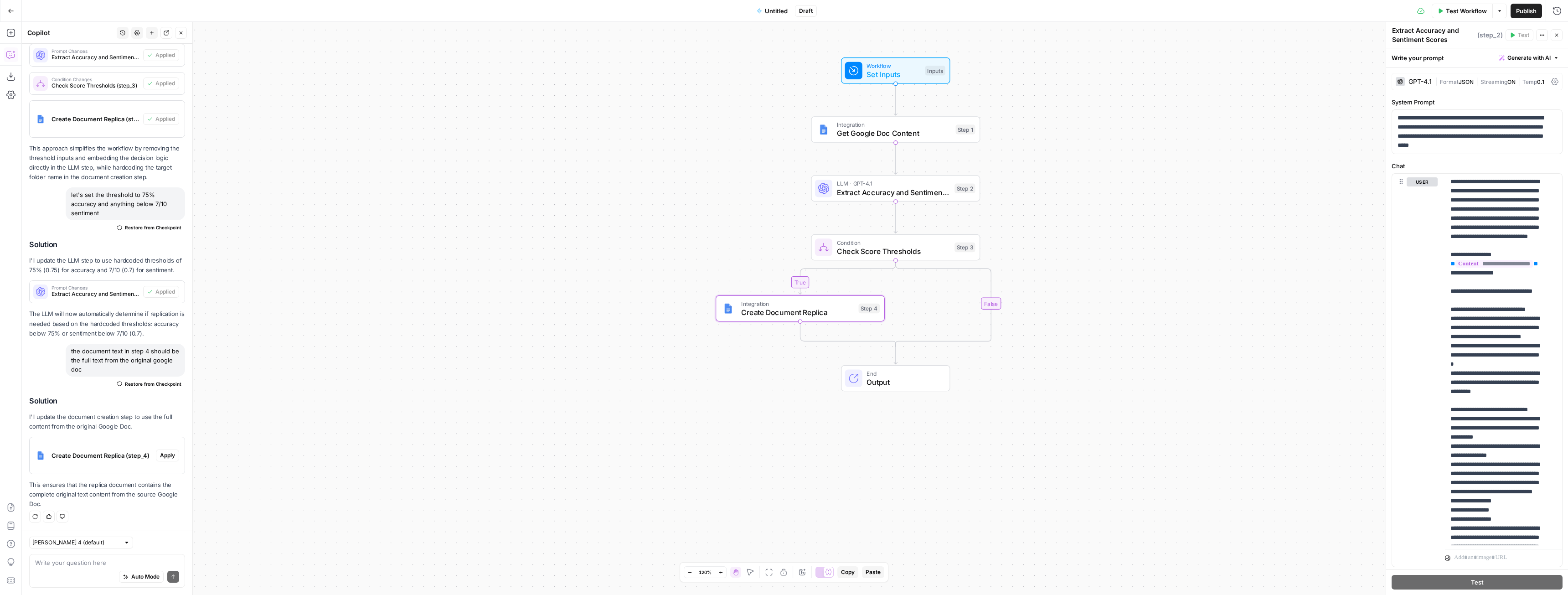
click at [160, 457] on span "Apply" at bounding box center [167, 455] width 15 height 8
click at [765, 121] on button "Apply anyway" at bounding box center [763, 116] width 55 height 16
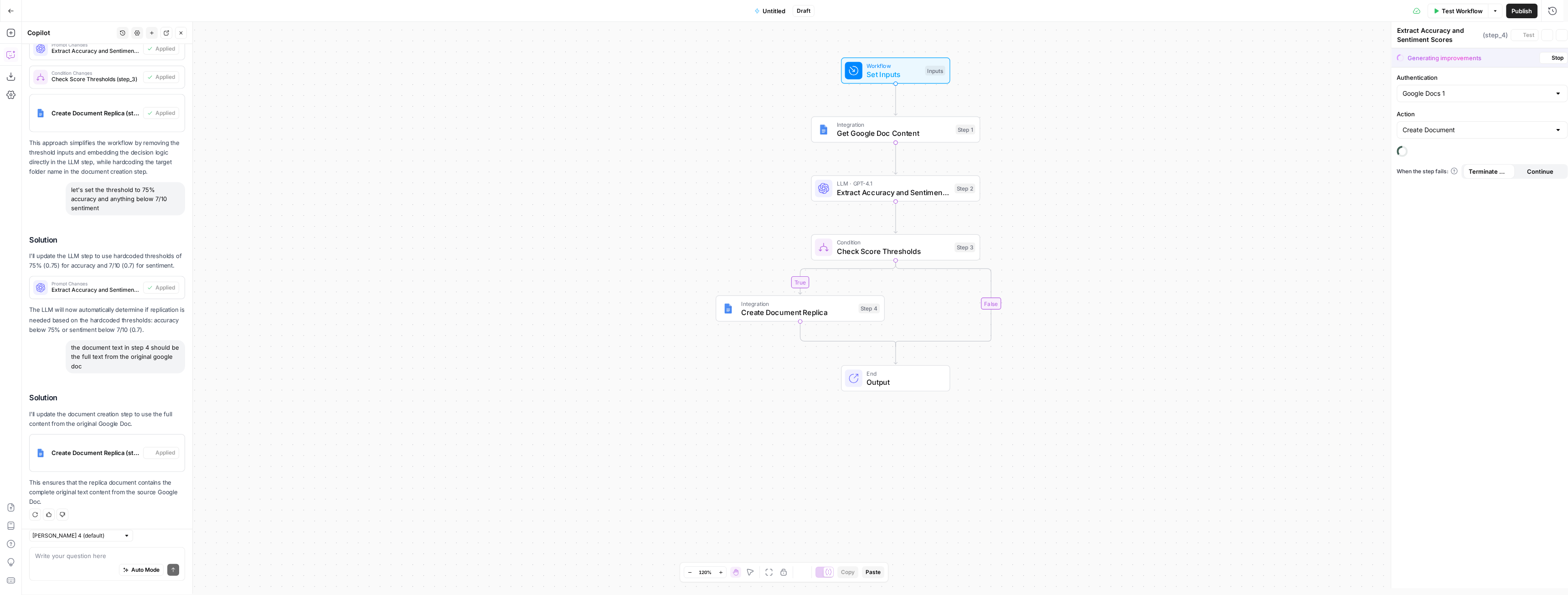
type textarea "Create Document Replica"
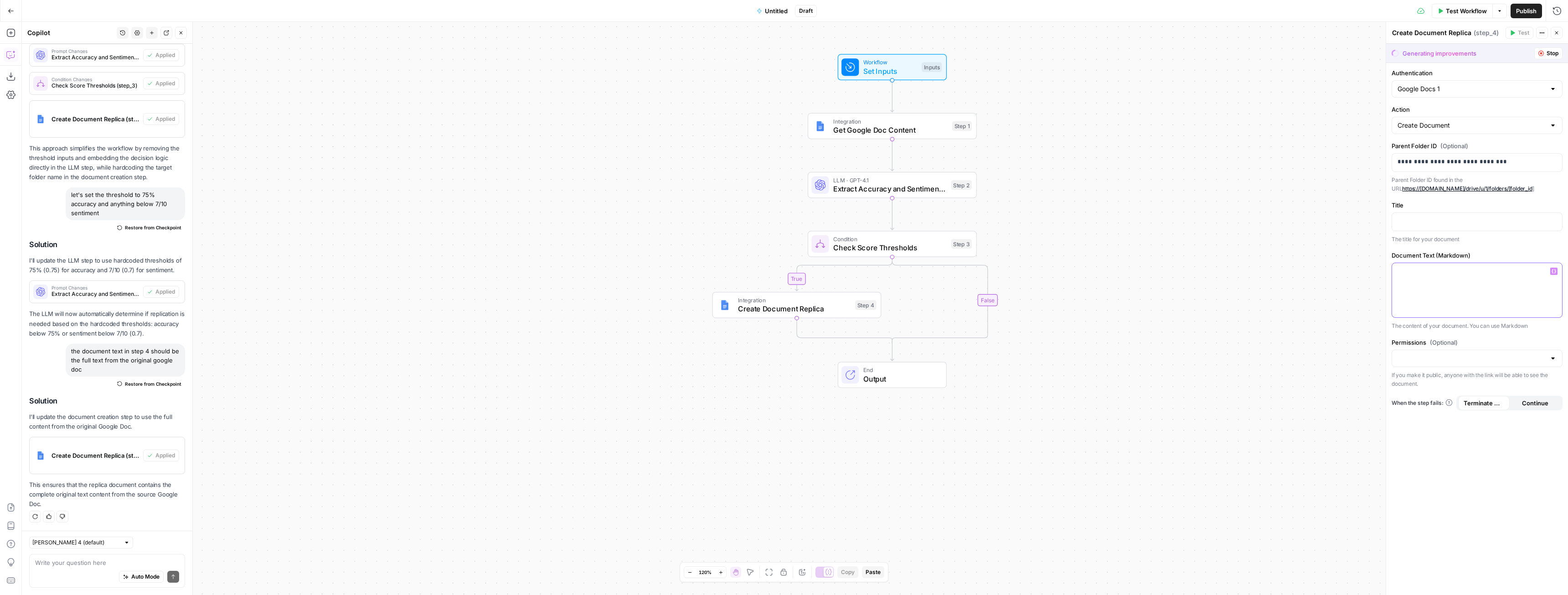
click at [1438, 283] on div at bounding box center [1477, 290] width 170 height 54
click at [777, 10] on span "Untitled" at bounding box center [776, 10] width 23 height 9
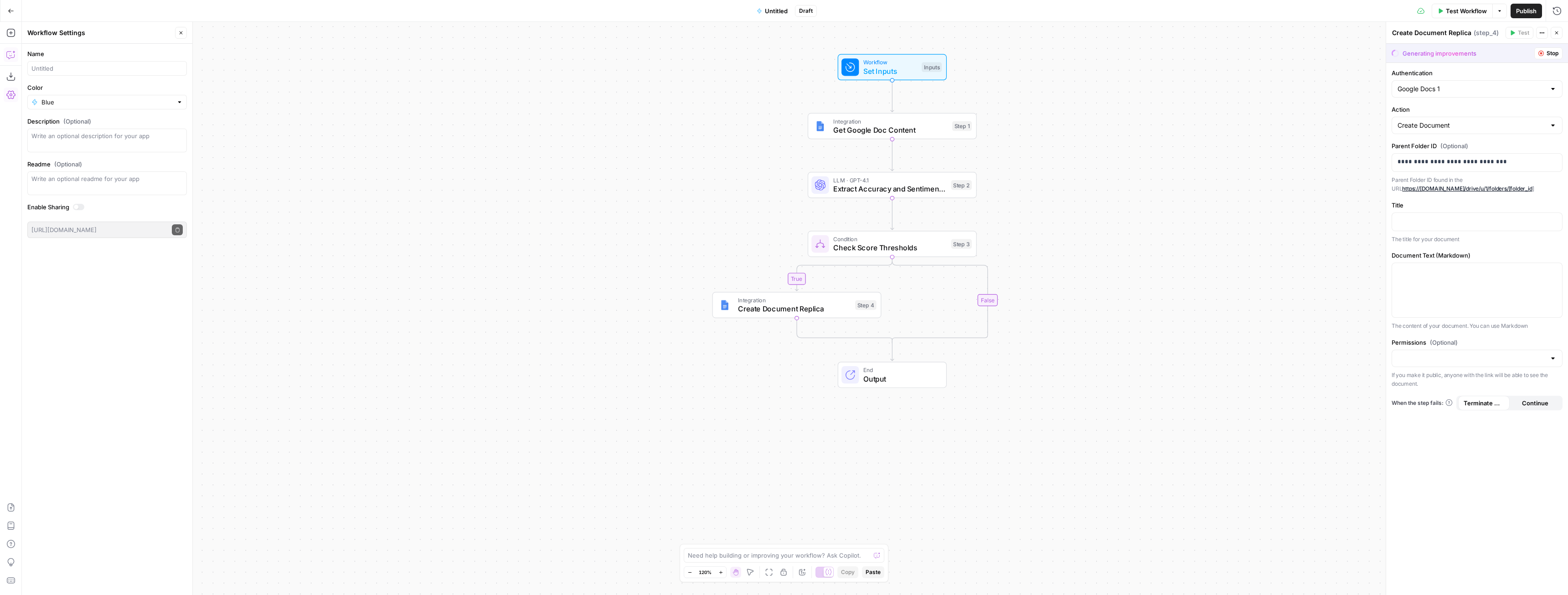
click at [102, 74] on div at bounding box center [107, 68] width 159 height 15
type input "O"
type input "Project Cherry Pick"
click at [530, 106] on div "true false Workflow Set Inputs Inputs Integration Get Google Doc Content Step 1…" at bounding box center [795, 308] width 1546 height 573
click at [1528, 10] on span "Publish" at bounding box center [1527, 10] width 21 height 9
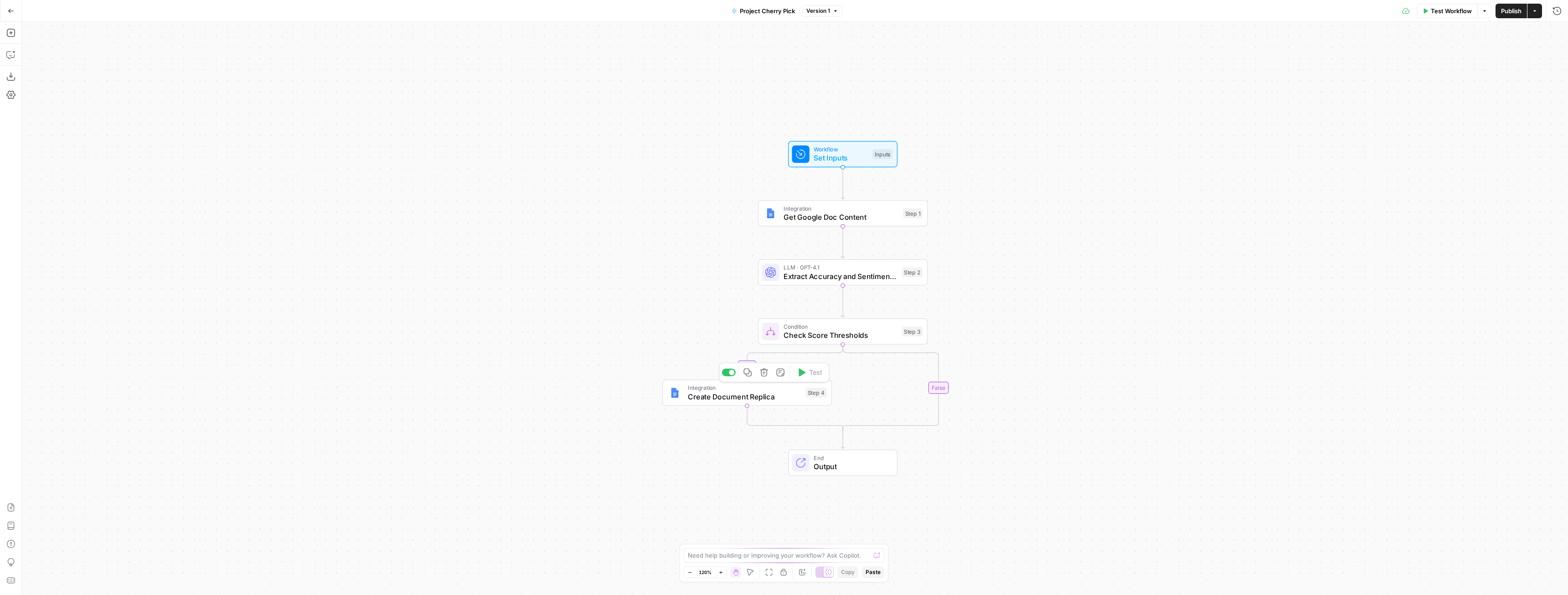
click at [735, 406] on div "Integration Create Document Replica Step 4 Copy step Delete step Add Note Test" at bounding box center [747, 393] width 170 height 26
click at [12, 55] on icon "button" at bounding box center [10, 54] width 9 height 9
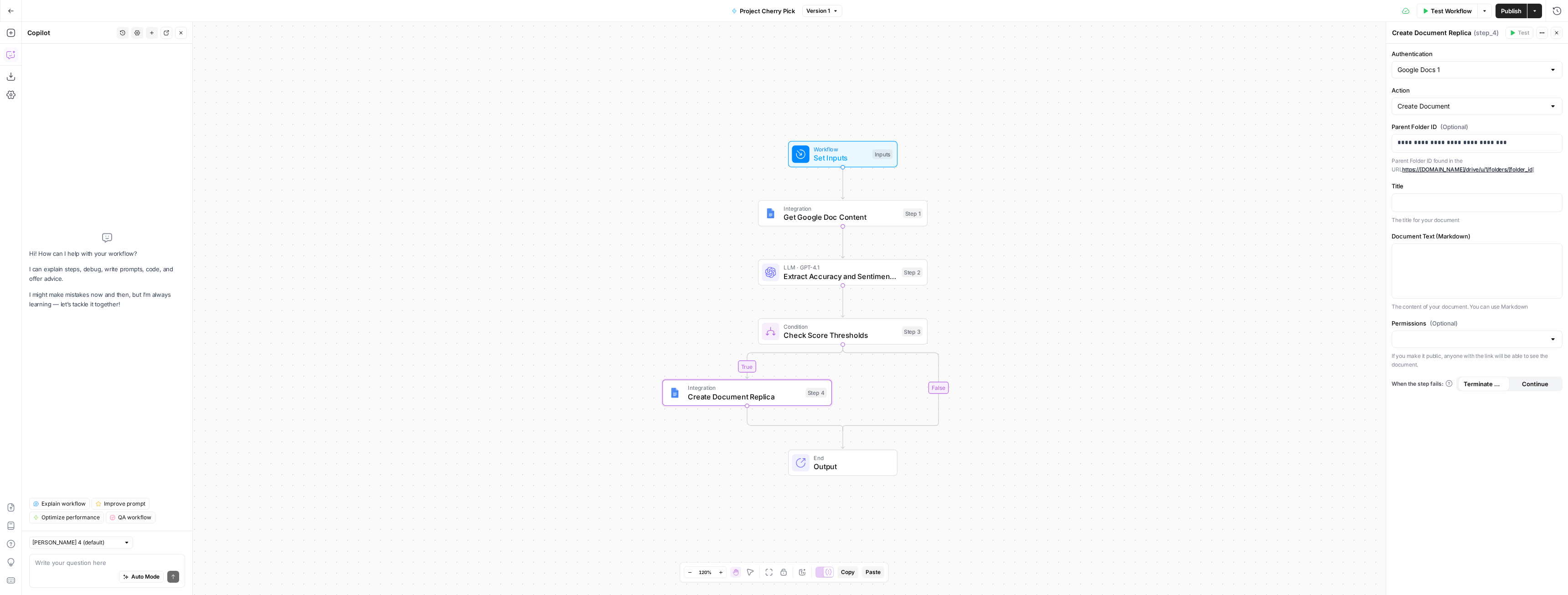
click at [124, 562] on textarea at bounding box center [107, 563] width 144 height 9
click at [841, 217] on span "Get Google Doc Content" at bounding box center [841, 217] width 115 height 11
click at [758, 400] on span "Create Document Replica" at bounding box center [744, 397] width 113 height 11
click at [1463, 202] on p at bounding box center [1477, 202] width 159 height 9
click at [1553, 252] on icon "button" at bounding box center [1553, 252] width 4 height 4
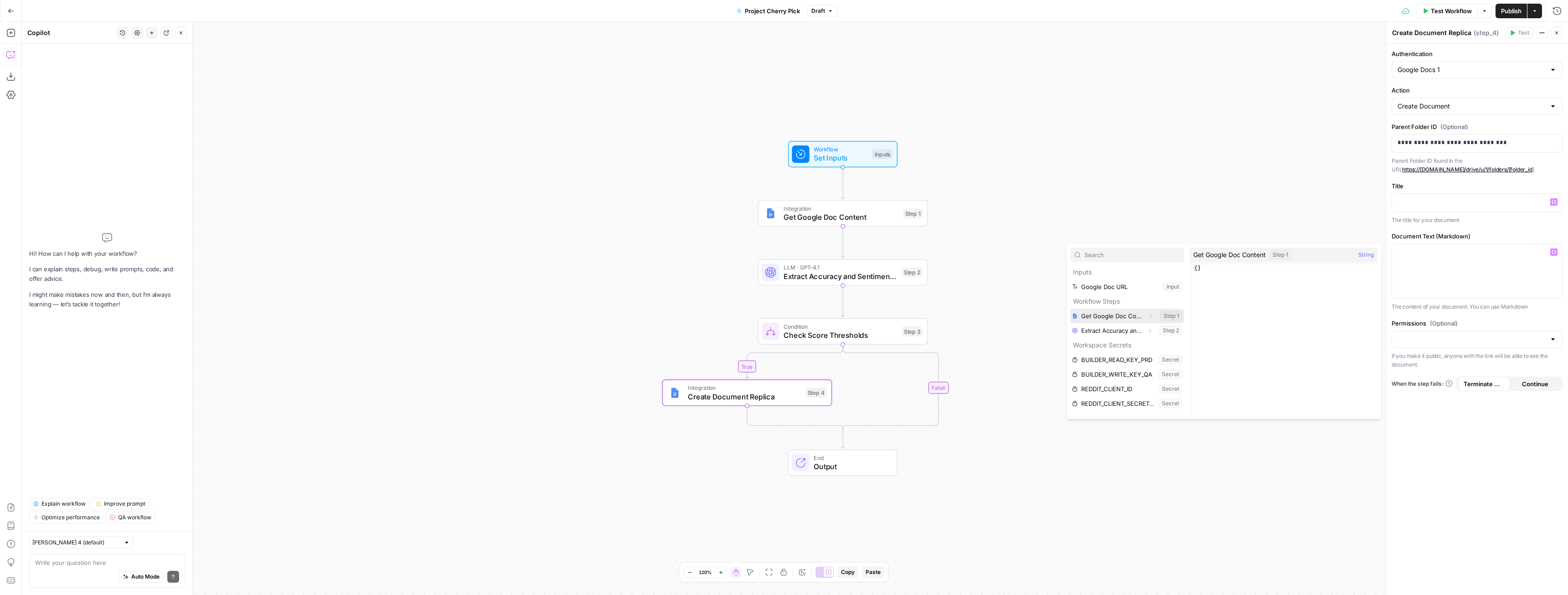
click at [1122, 319] on button "Select variable Get Google Doc Content" at bounding box center [1127, 316] width 114 height 15
click at [79, 564] on textarea at bounding box center [107, 563] width 144 height 9
click at [141, 556] on div "Write your question here Auto Mode Send" at bounding box center [107, 571] width 156 height 33
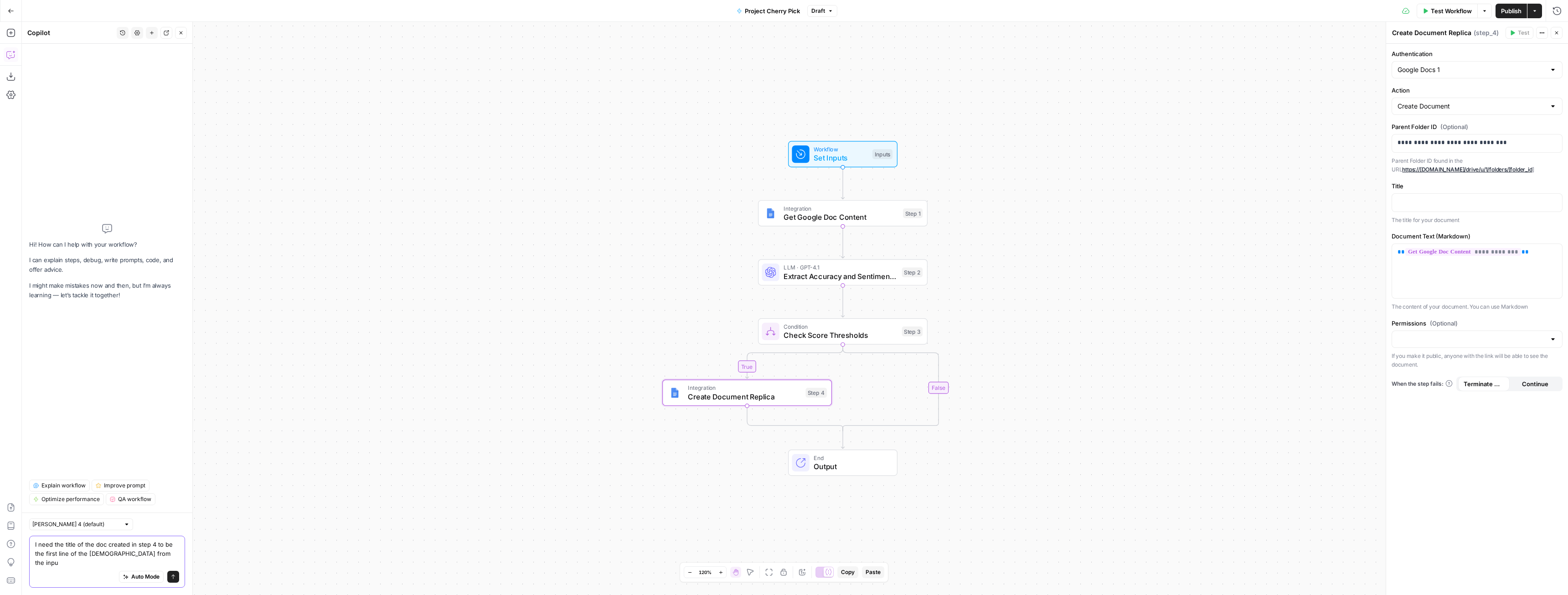
type textarea "I need the title of the doc created in step 4 to be the first line of the godc …"
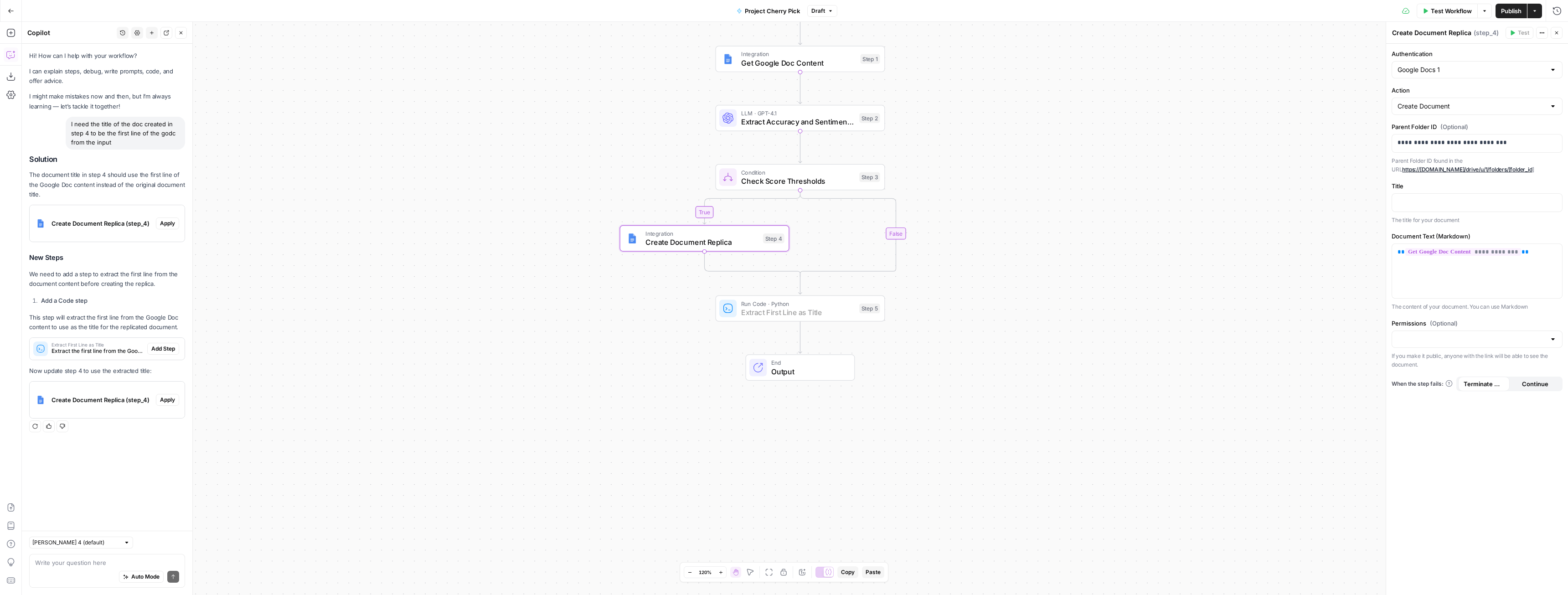
click at [168, 349] on span "Add Step" at bounding box center [163, 348] width 24 height 8
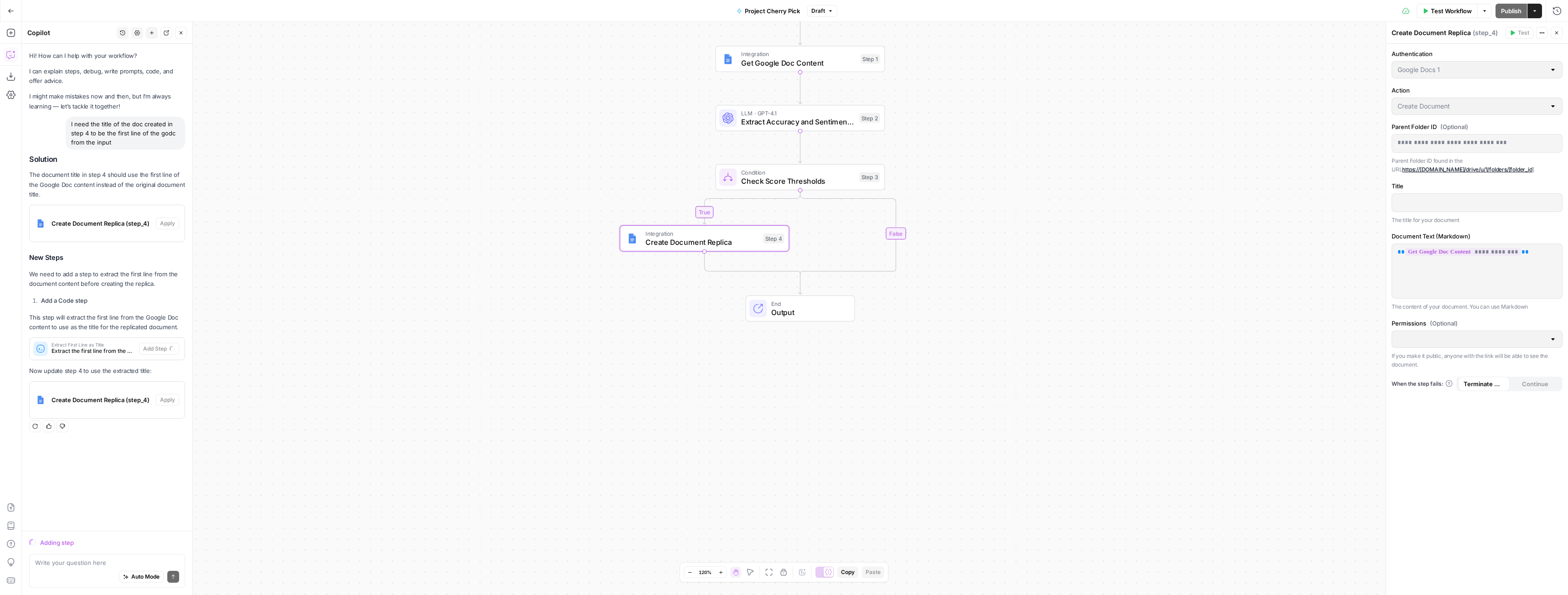
click at [85, 541] on div "Adding step" at bounding box center [113, 543] width 145 height 9
